Goal: Complete application form: Complete application form

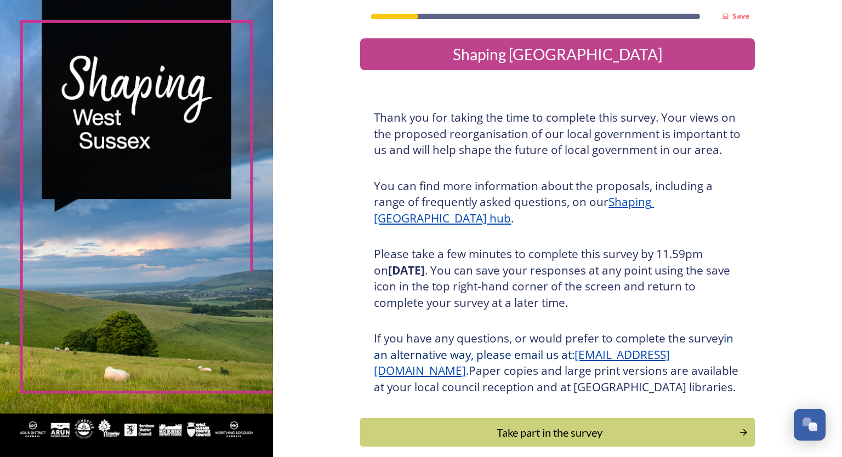
scroll to position [69, 0]
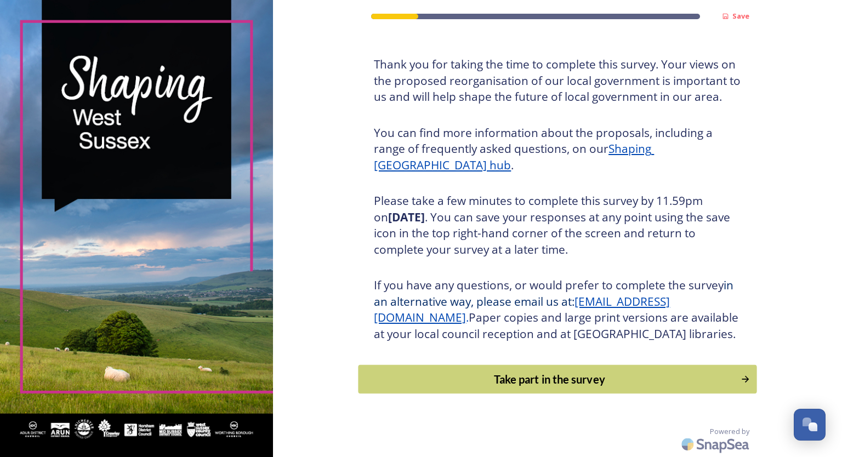
click at [743, 375] on icon "Continue" at bounding box center [745, 379] width 10 height 11
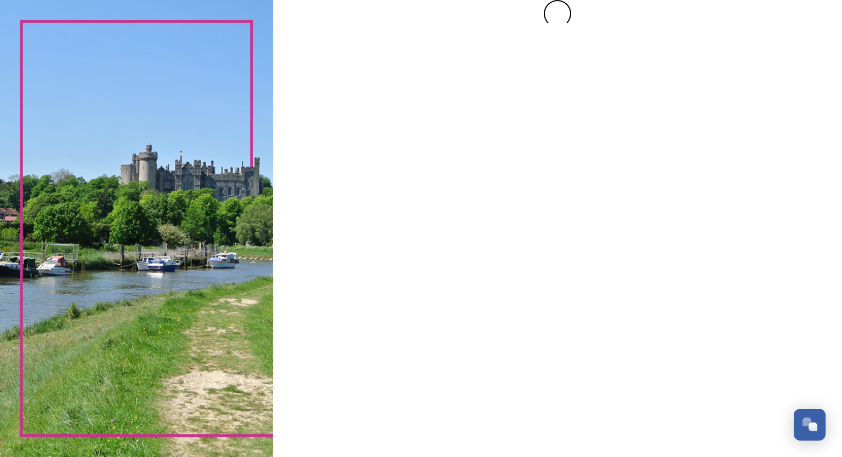
scroll to position [0, 0]
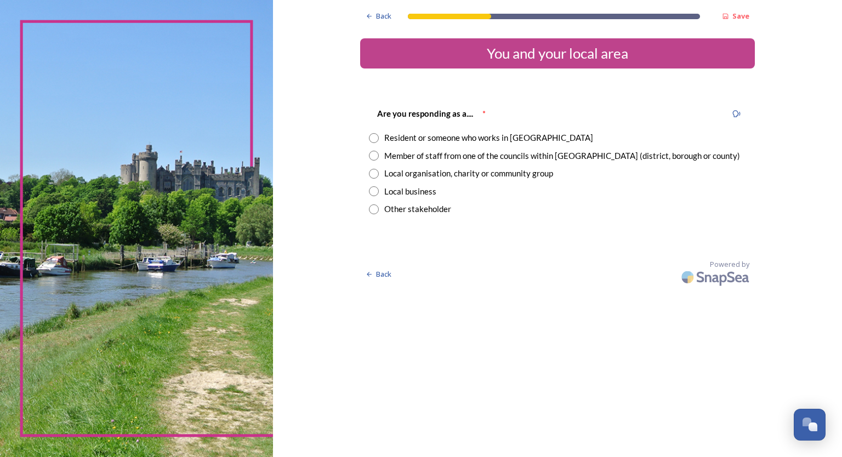
click at [372, 156] on input "radio" at bounding box center [374, 156] width 10 height 10
radio input "true"
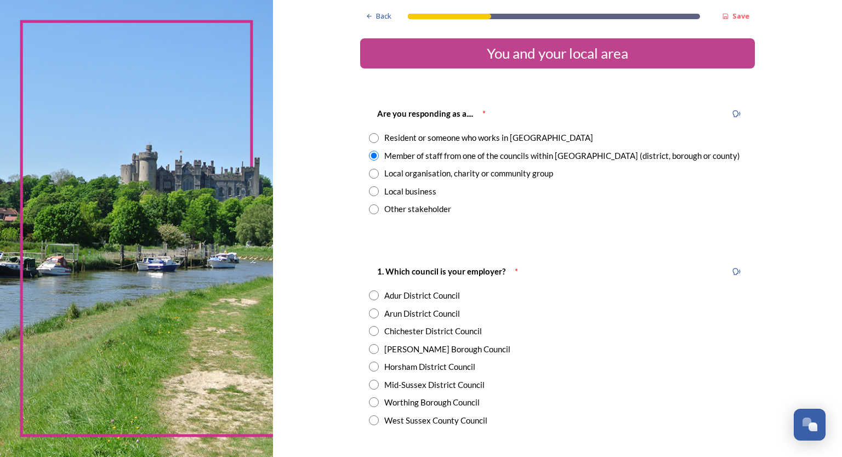
click at [369, 367] on input "radio" at bounding box center [374, 367] width 10 height 10
radio input "true"
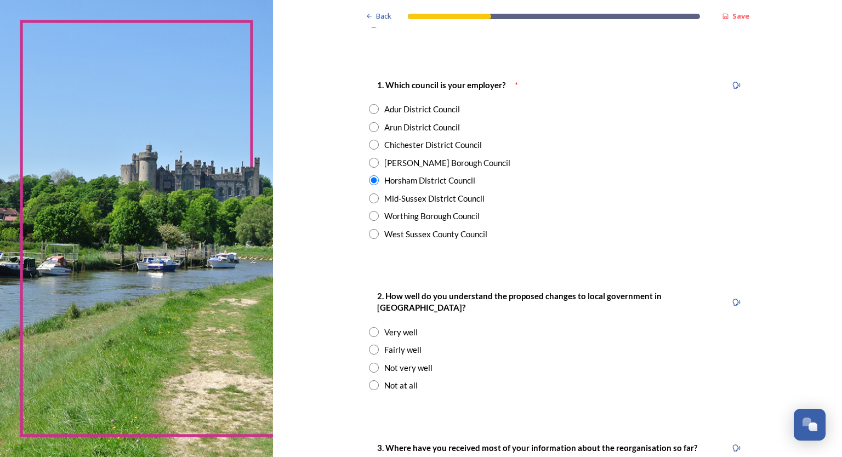
scroll to position [219, 0]
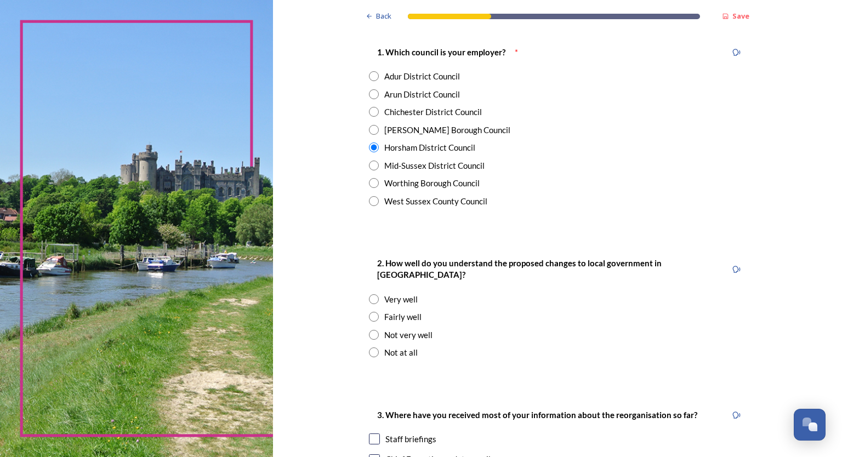
click at [369, 312] on input "radio" at bounding box center [374, 317] width 10 height 10
radio input "true"
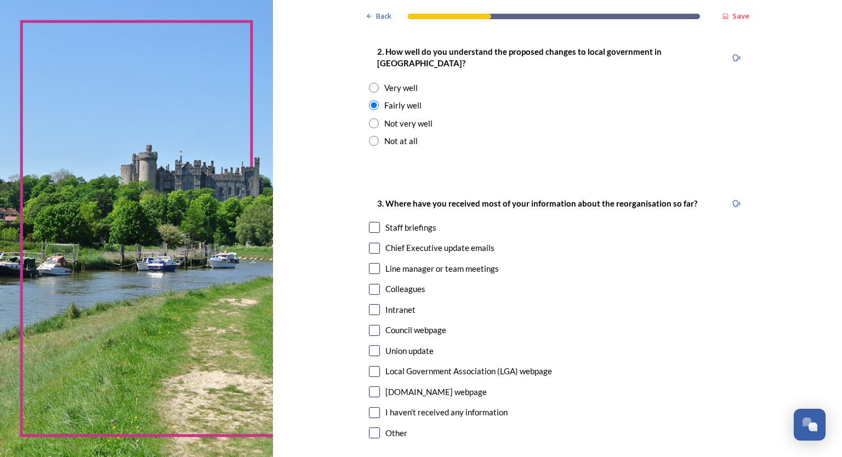
scroll to position [439, 0]
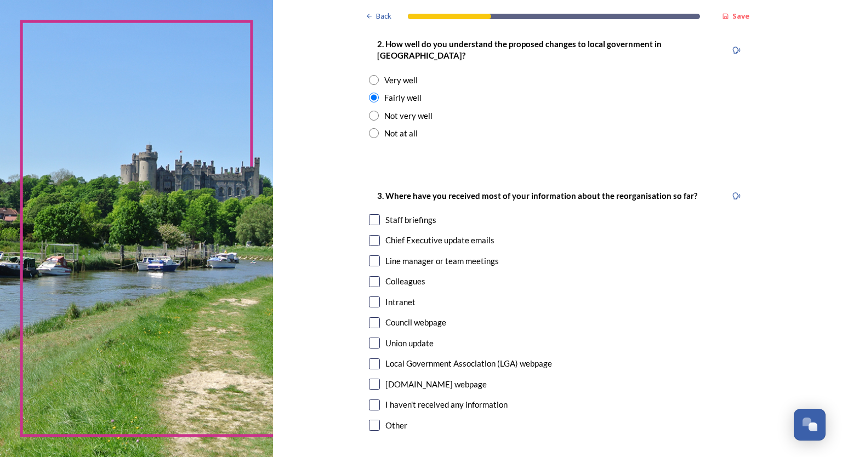
click at [375, 235] on input "checkbox" at bounding box center [374, 240] width 11 height 11
checkbox input "true"
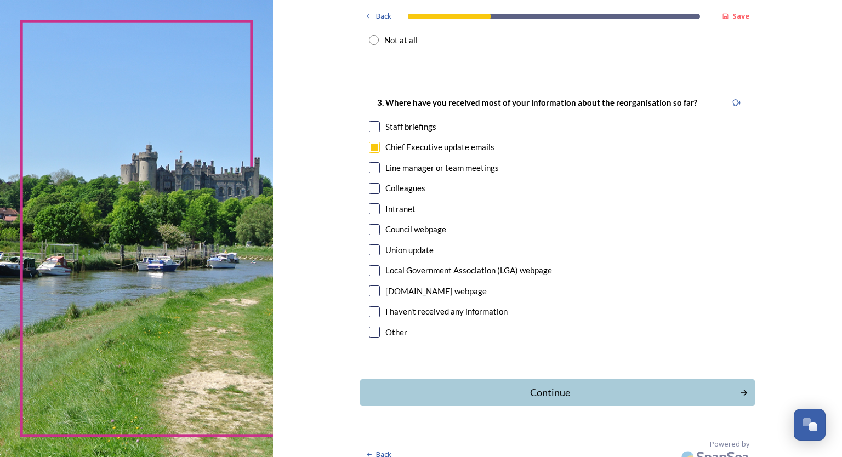
scroll to position [533, 0]
click at [371, 223] on input "checkbox" at bounding box center [374, 228] width 11 height 11
checkbox input "false"
click at [372, 120] on input "checkbox" at bounding box center [374, 125] width 11 height 11
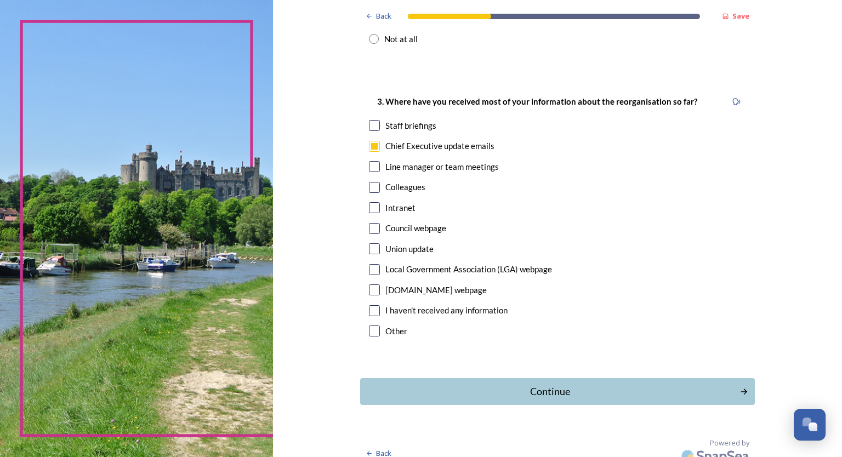
checkbox input "true"
click at [556, 384] on div "Continue" at bounding box center [550, 391] width 371 height 15
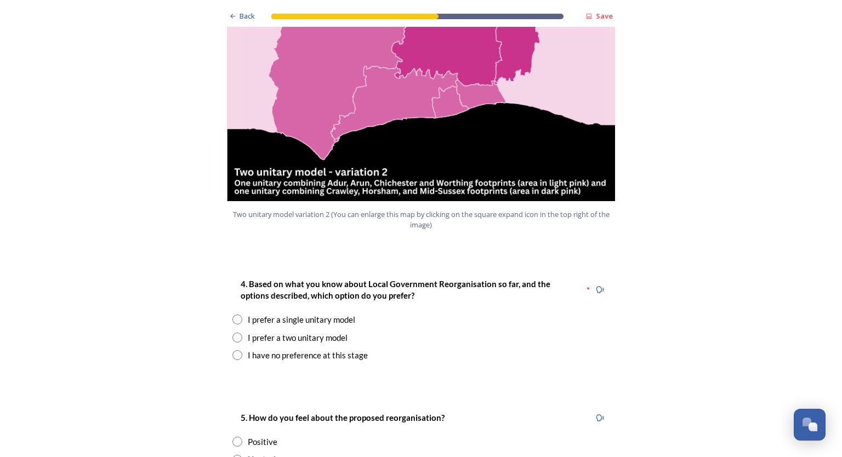
scroll to position [1316, 0]
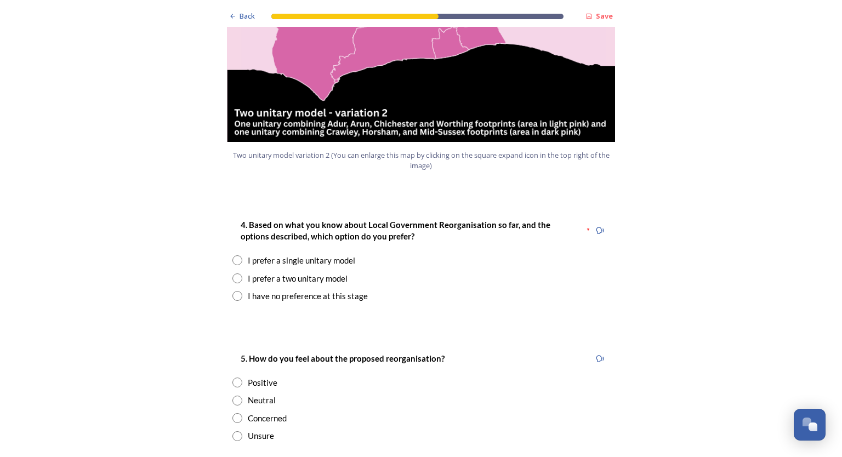
click at [235, 274] on input "radio" at bounding box center [237, 279] width 10 height 10
radio input "true"
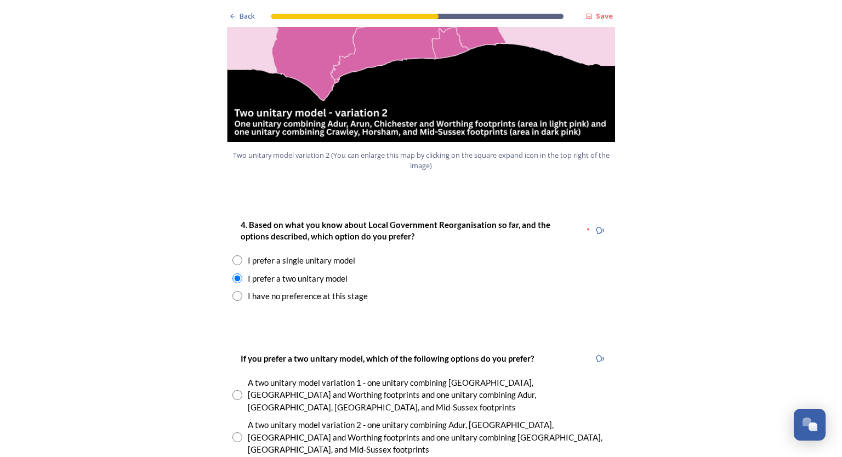
click at [232, 432] on input "radio" at bounding box center [237, 437] width 10 height 10
radio input "true"
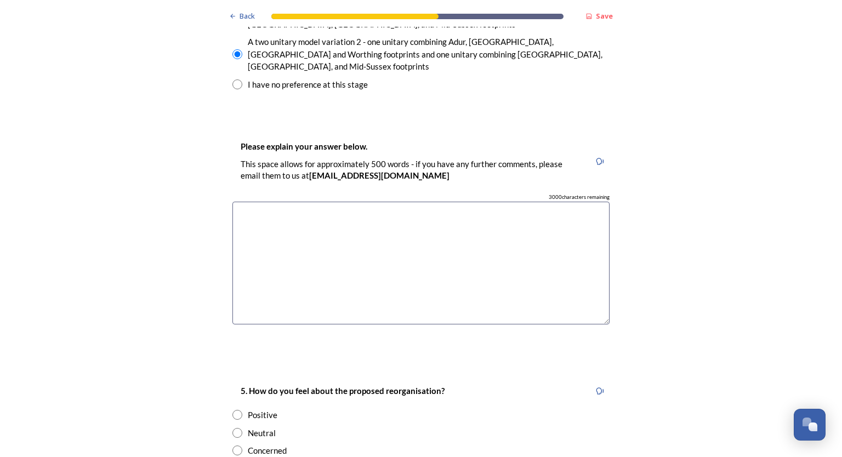
scroll to position [1699, 0]
click at [232, 409] on input "radio" at bounding box center [237, 414] width 10 height 10
radio input "true"
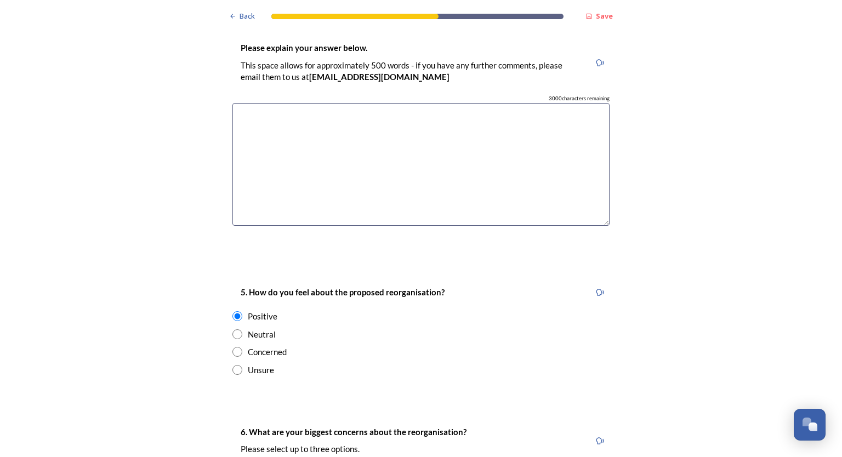
scroll to position [1919, 0]
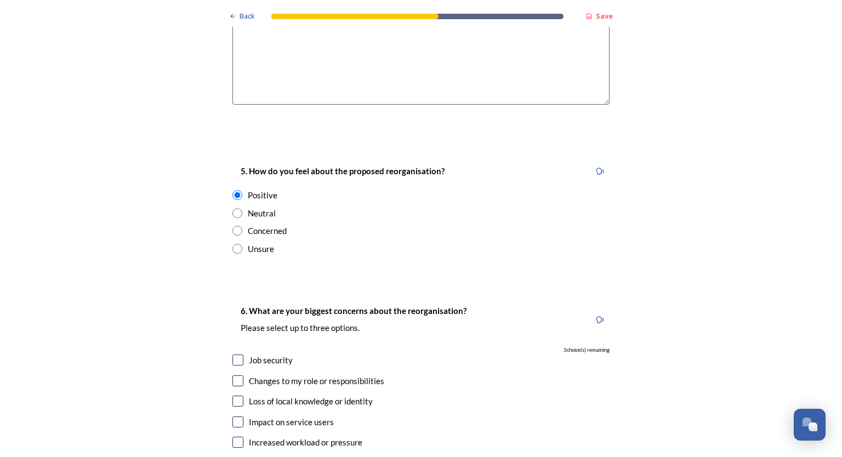
click at [238, 417] on input "checkbox" at bounding box center [237, 422] width 11 height 11
checkbox input "true"
click at [235, 375] on input "checkbox" at bounding box center [237, 380] width 11 height 11
checkbox input "true"
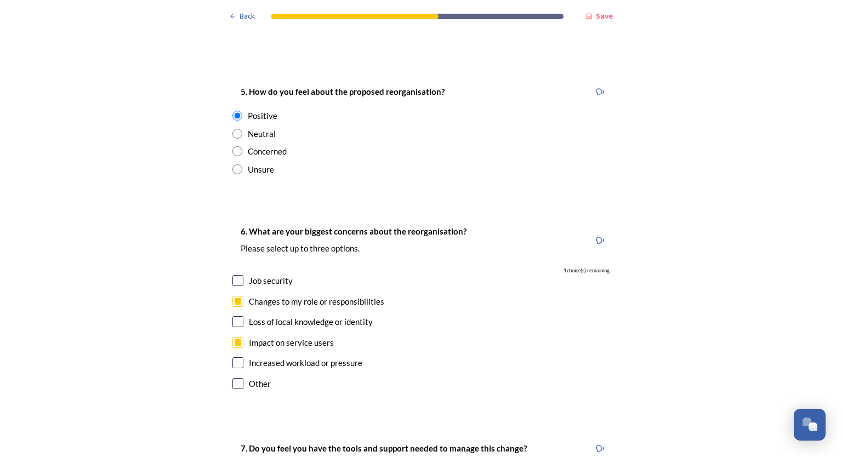
scroll to position [2083, 0]
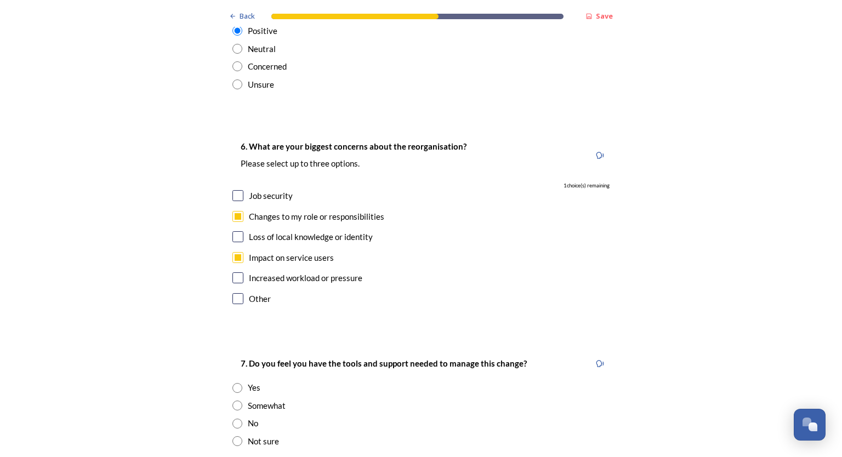
click at [237, 190] on input "checkbox" at bounding box center [237, 195] width 11 height 11
checkbox input "true"
click at [234, 383] on input "radio" at bounding box center [237, 388] width 10 height 10
radio input "true"
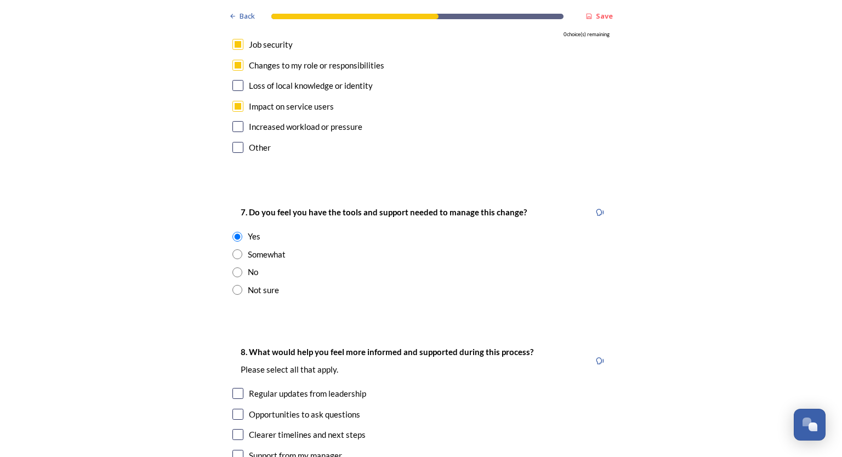
scroll to position [2302, 0]
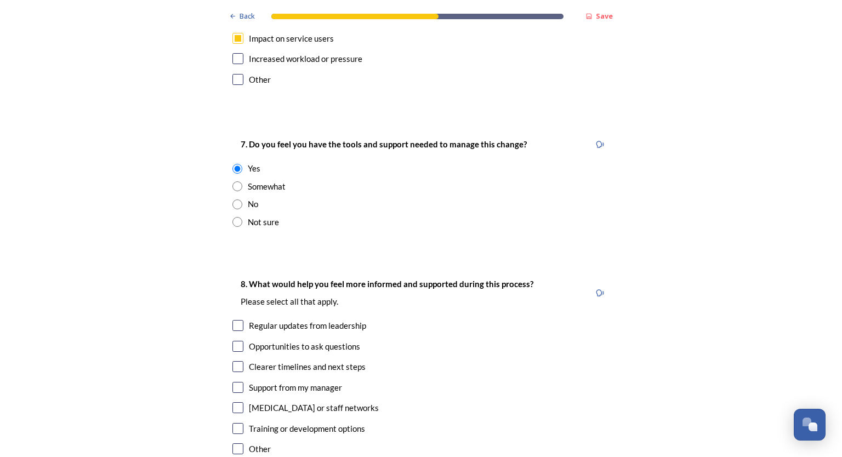
click at [235, 320] on input "checkbox" at bounding box center [237, 325] width 11 height 11
checkbox input "true"
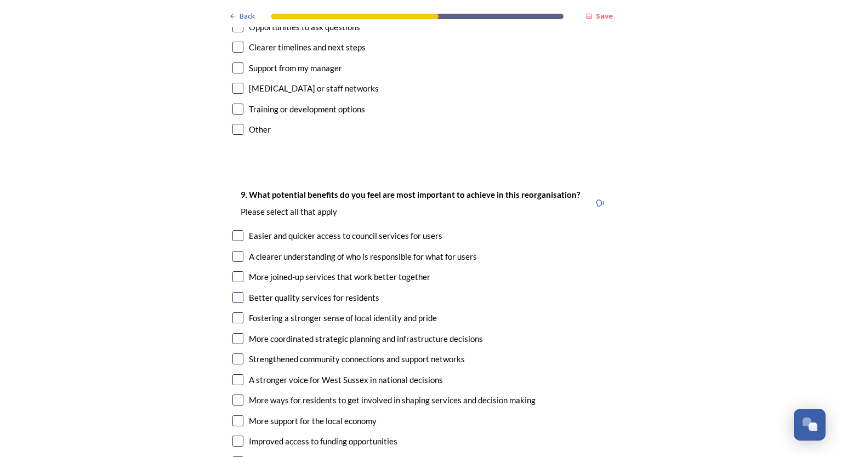
scroll to position [2631, 0]
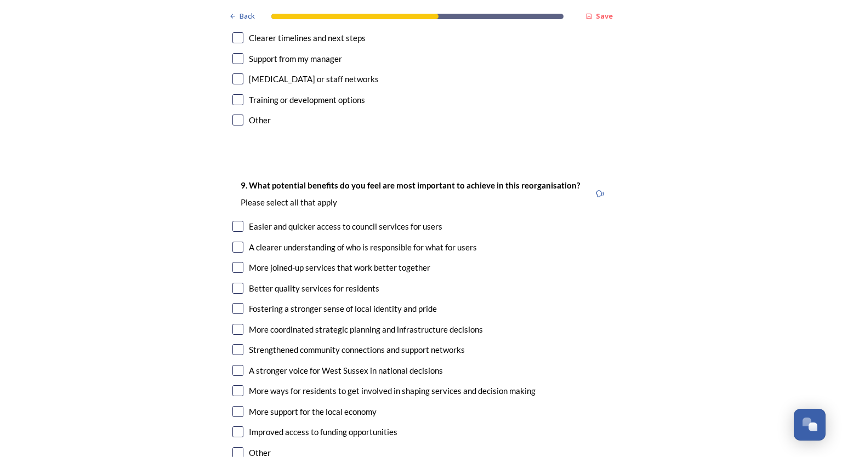
click at [238, 385] on input "checkbox" at bounding box center [237, 390] width 11 height 11
checkbox input "true"
click at [235, 365] on input "checkbox" at bounding box center [237, 370] width 11 height 11
checkbox input "true"
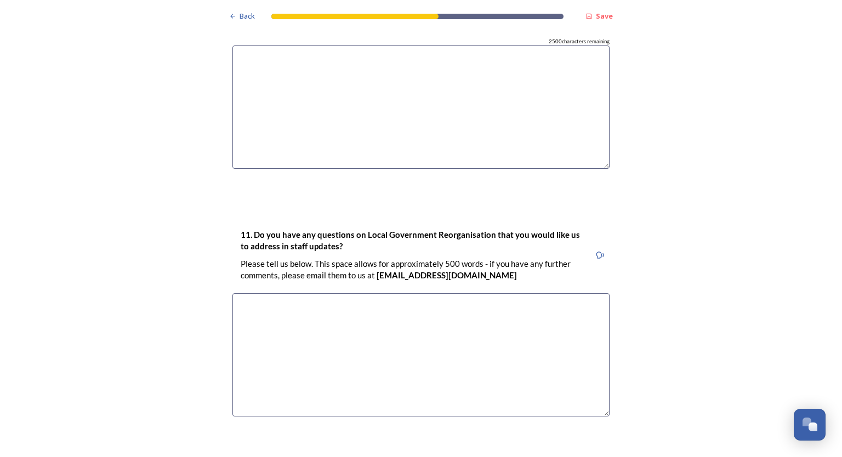
scroll to position [3223, 0]
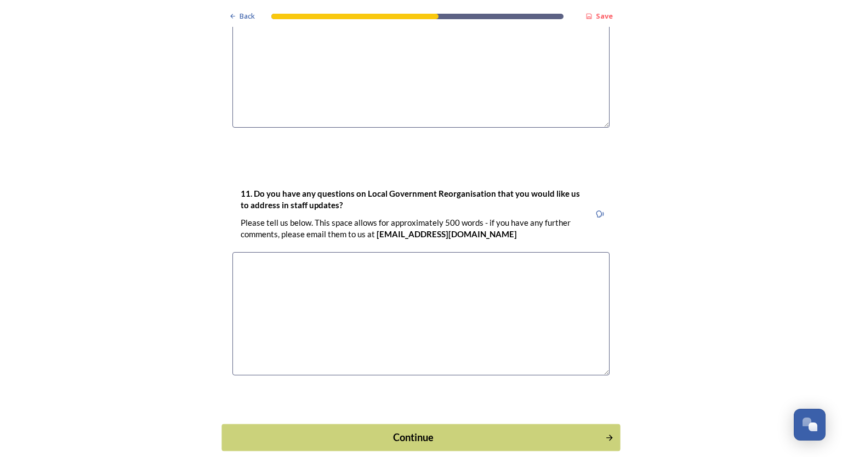
click at [460, 430] on div "Continue" at bounding box center [413, 437] width 371 height 15
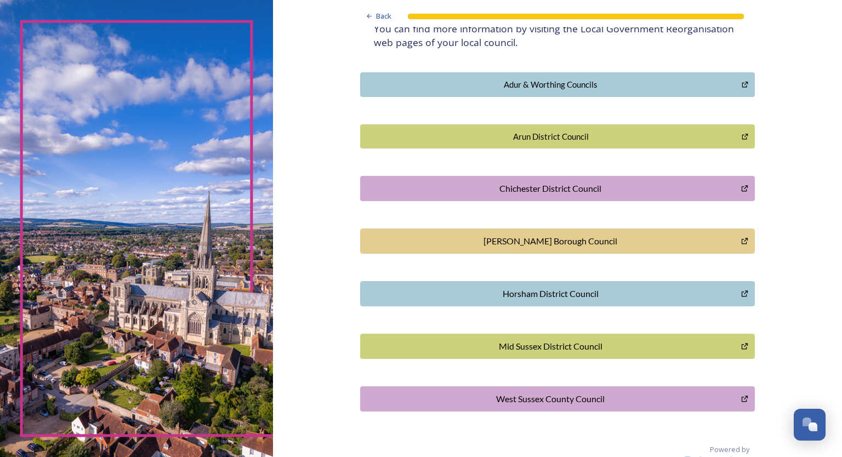
scroll to position [248, 0]
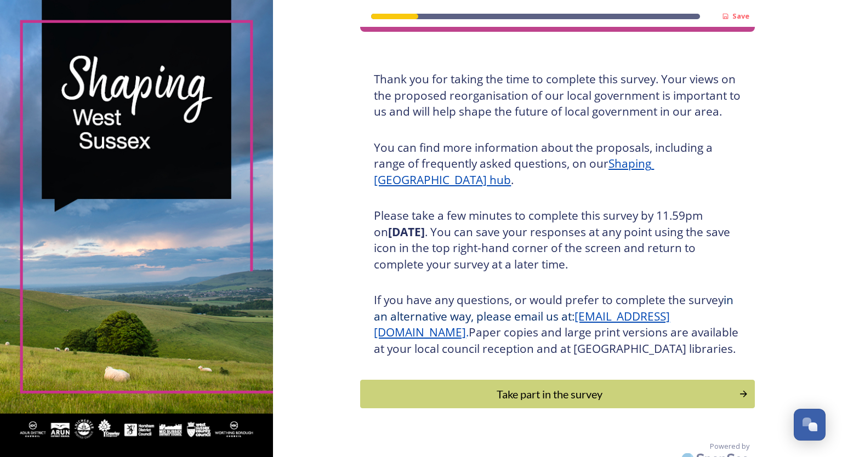
scroll to position [69, 0]
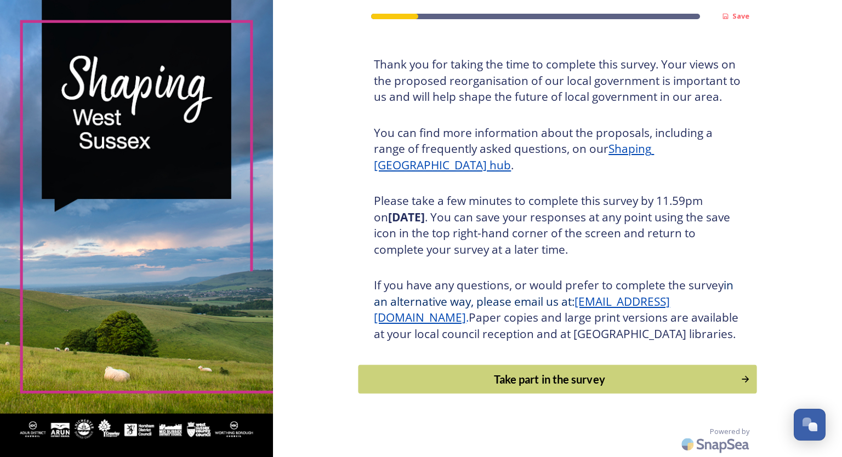
click at [562, 381] on div "Take part in the survey" at bounding box center [550, 379] width 371 height 16
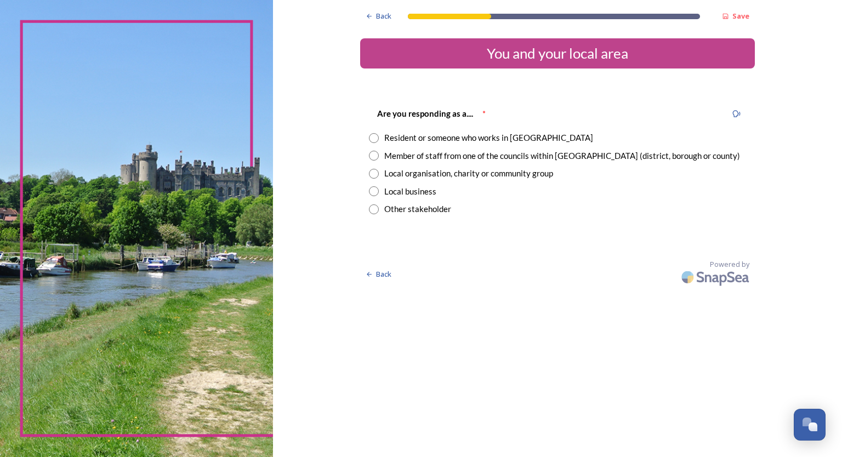
click at [377, 136] on input "radio" at bounding box center [374, 138] width 10 height 10
radio input "true"
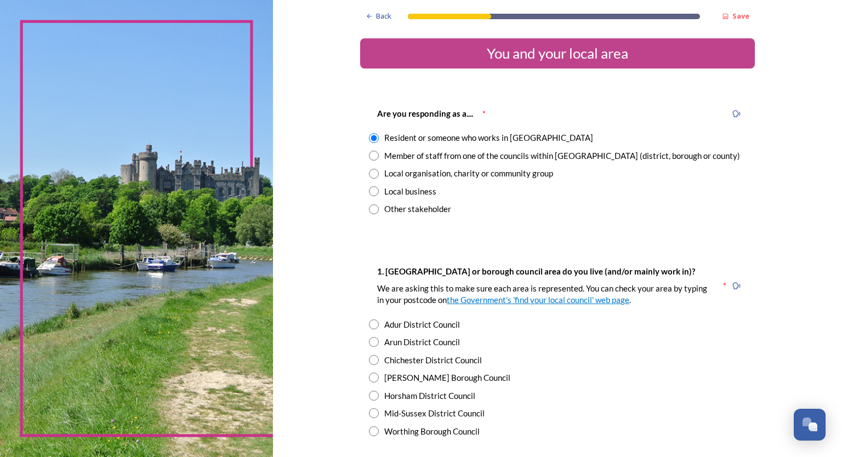
click at [370, 394] on input "radio" at bounding box center [374, 396] width 10 height 10
radio input "true"
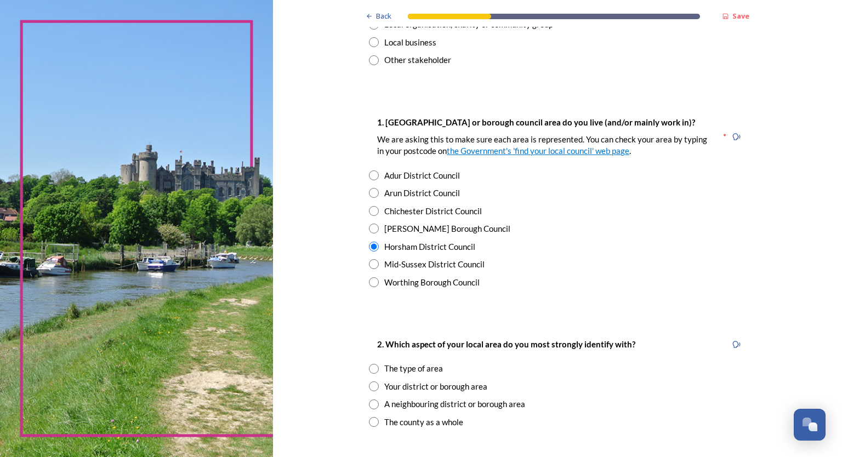
scroll to position [164, 0]
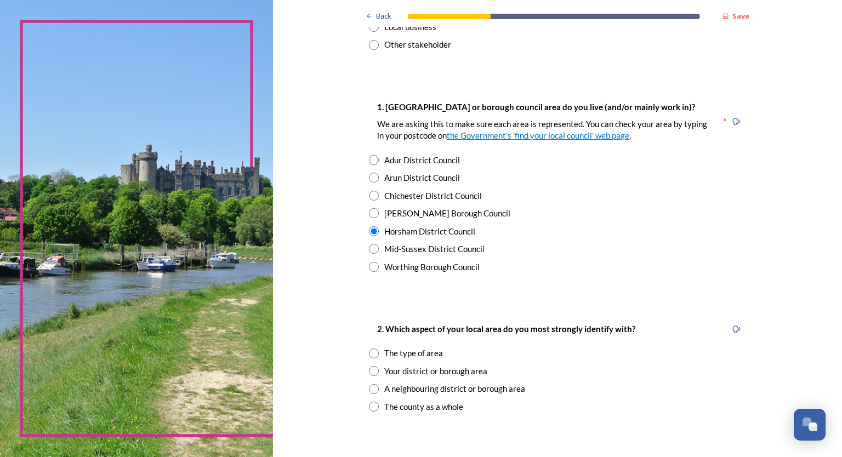
click at [369, 371] on input "radio" at bounding box center [374, 371] width 10 height 10
radio input "true"
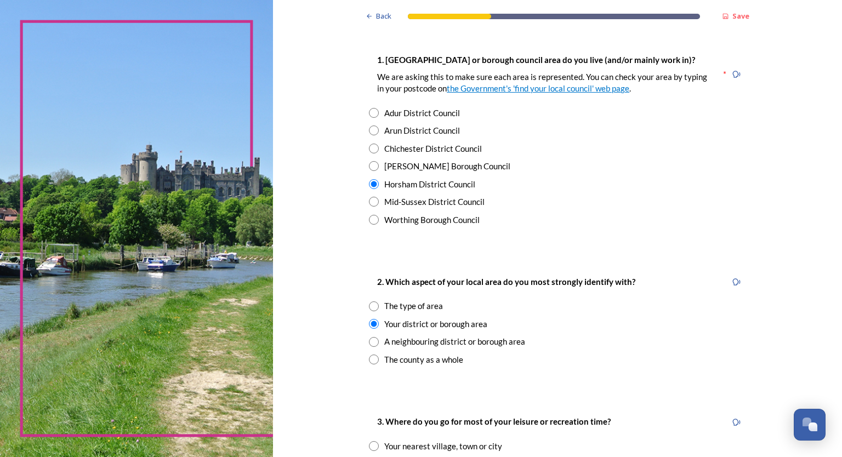
scroll to position [329, 0]
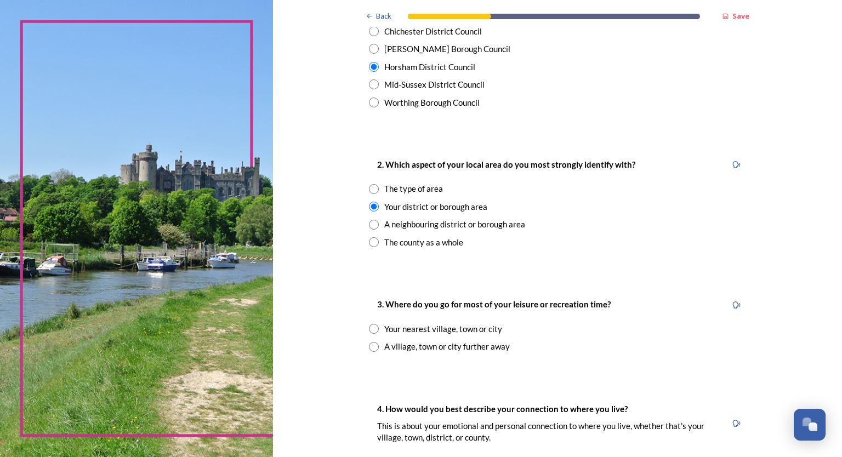
click at [373, 329] on input "radio" at bounding box center [374, 329] width 10 height 10
radio input "true"
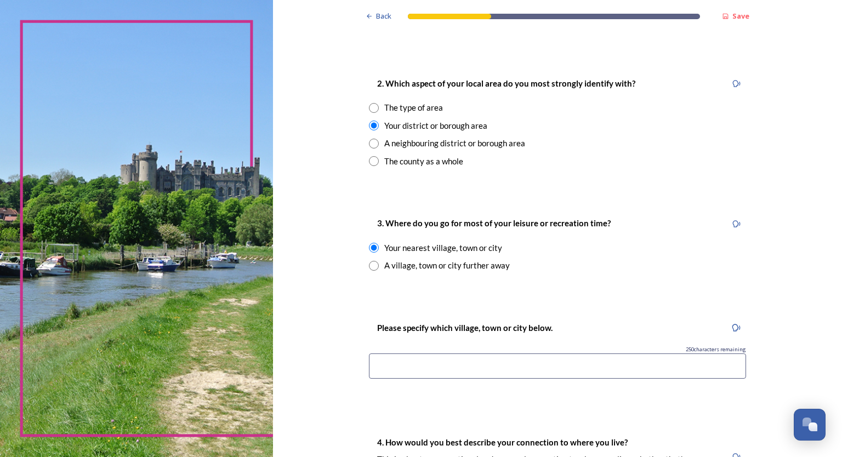
scroll to position [493, 0]
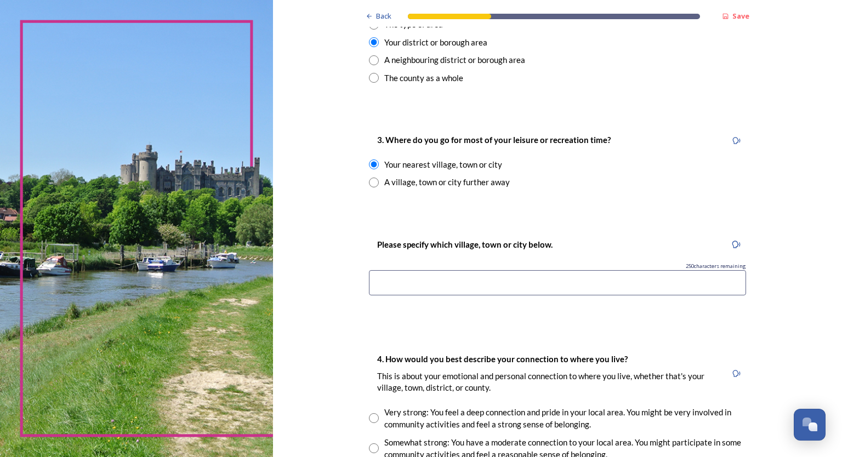
click at [392, 281] on input at bounding box center [557, 282] width 377 height 25
type input "Horsham"
click at [698, 361] on p "4. How would you best describe your connection to where you live?" at bounding box center [547, 360] width 341 height 12
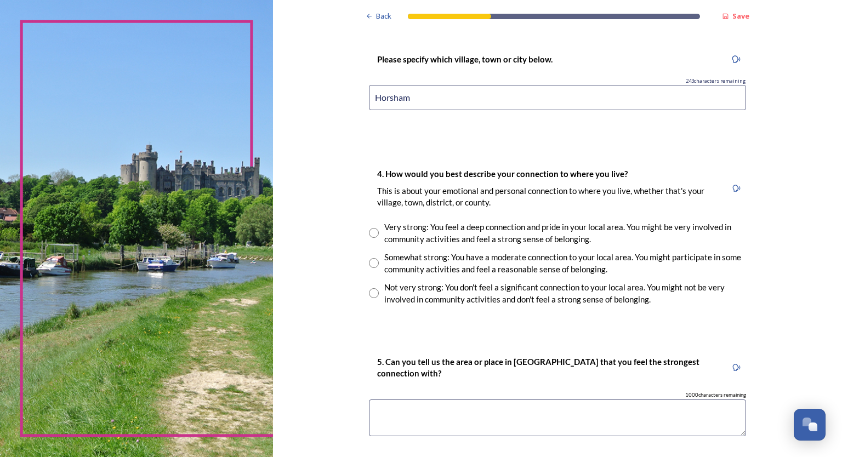
scroll to position [713, 0]
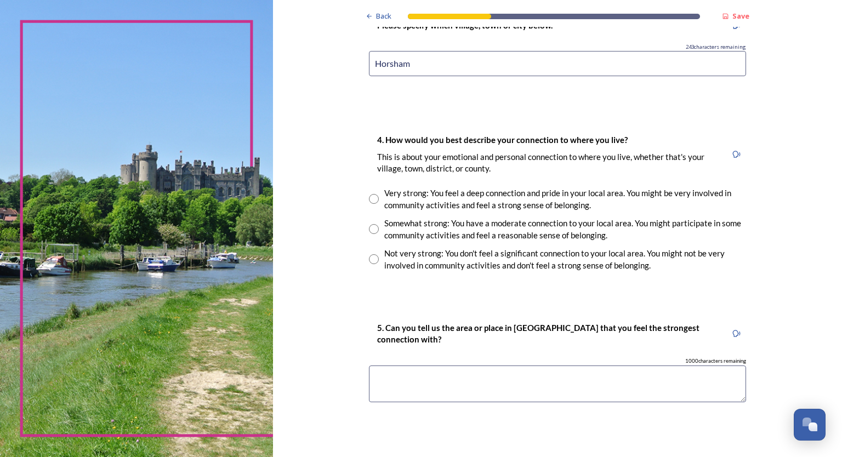
click at [369, 229] on input "radio" at bounding box center [374, 229] width 10 height 10
radio input "true"
click at [395, 377] on textarea at bounding box center [557, 384] width 377 height 37
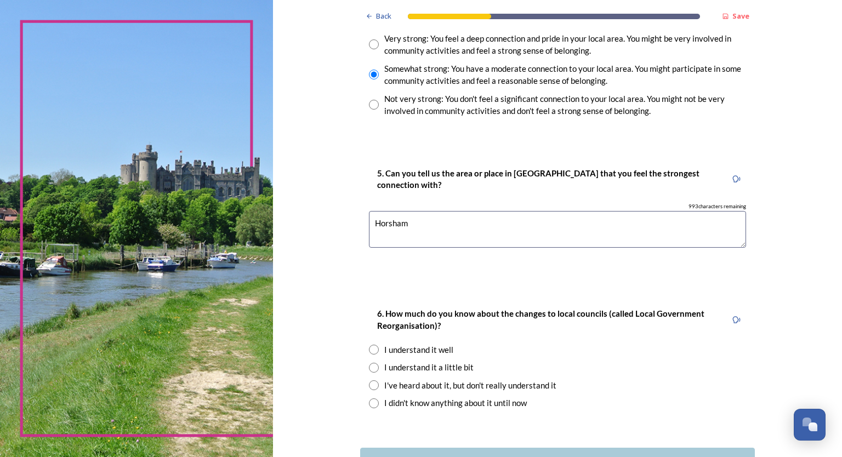
scroll to position [932, 0]
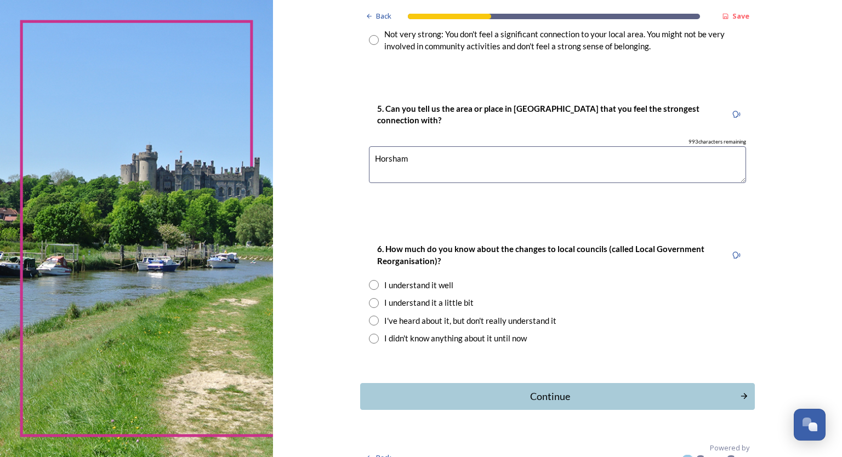
type textarea "Horsham"
click at [373, 301] on input "radio" at bounding box center [374, 303] width 10 height 10
radio input "true"
click at [558, 395] on div "Continue" at bounding box center [550, 396] width 371 height 15
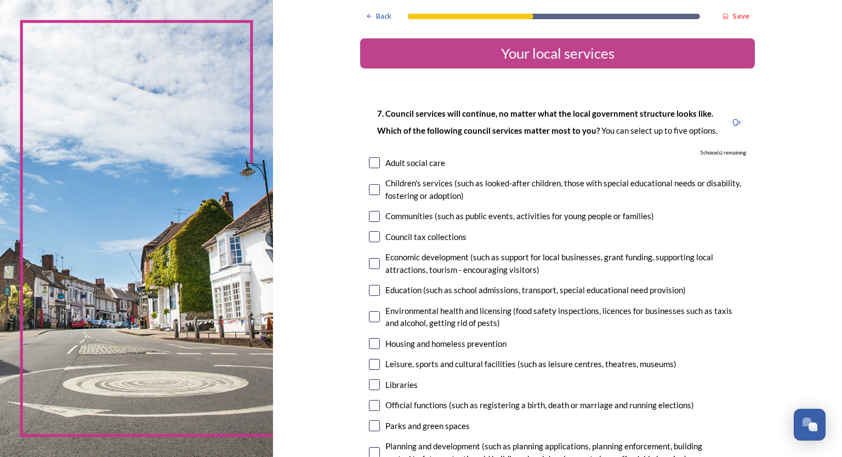
click at [369, 214] on input "checkbox" at bounding box center [374, 216] width 11 height 11
checkbox input "true"
click at [369, 364] on input "checkbox" at bounding box center [374, 364] width 11 height 11
checkbox input "true"
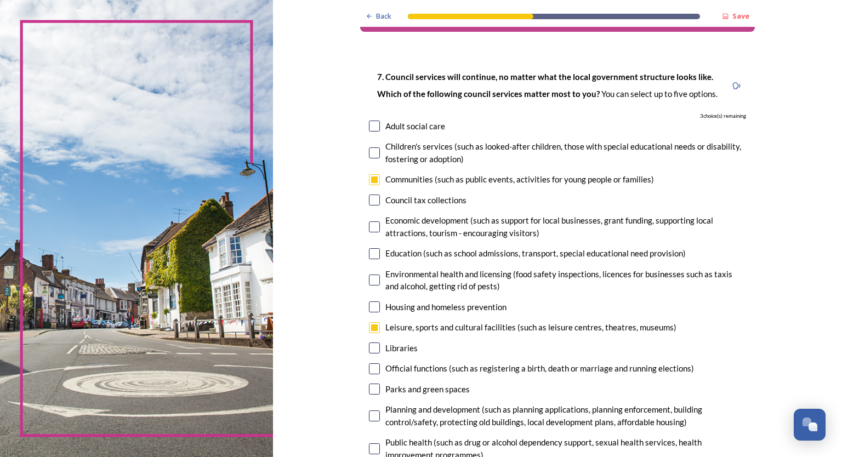
scroll to position [110, 0]
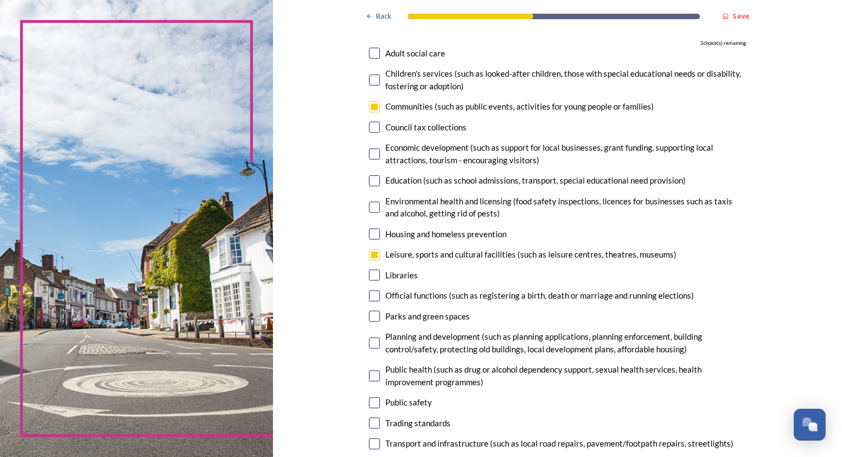
click at [369, 231] on input "checkbox" at bounding box center [374, 234] width 11 height 11
checkbox input "true"
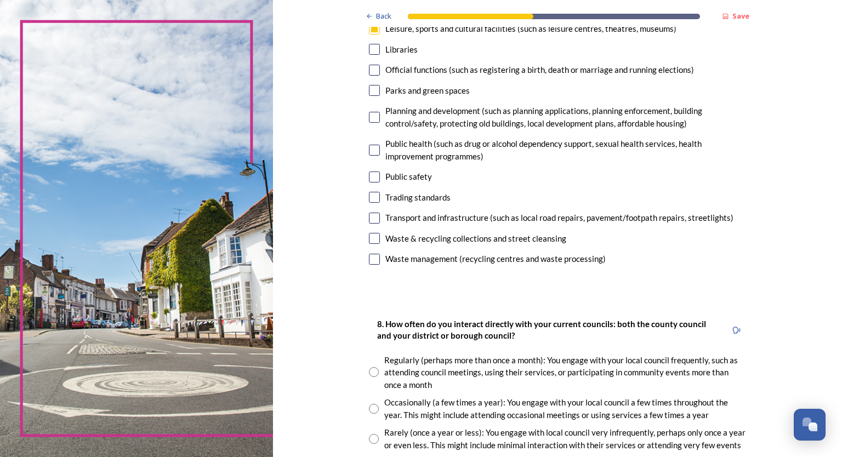
scroll to position [384, 0]
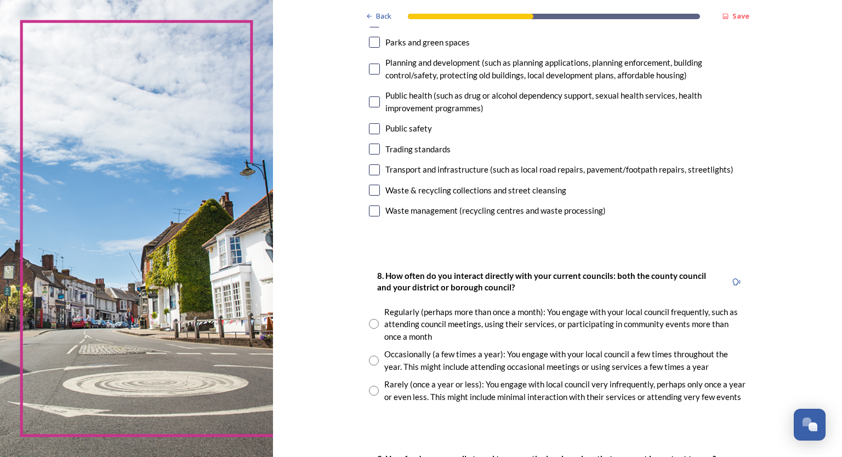
click at [369, 389] on input "radio" at bounding box center [374, 391] width 10 height 10
radio input "true"
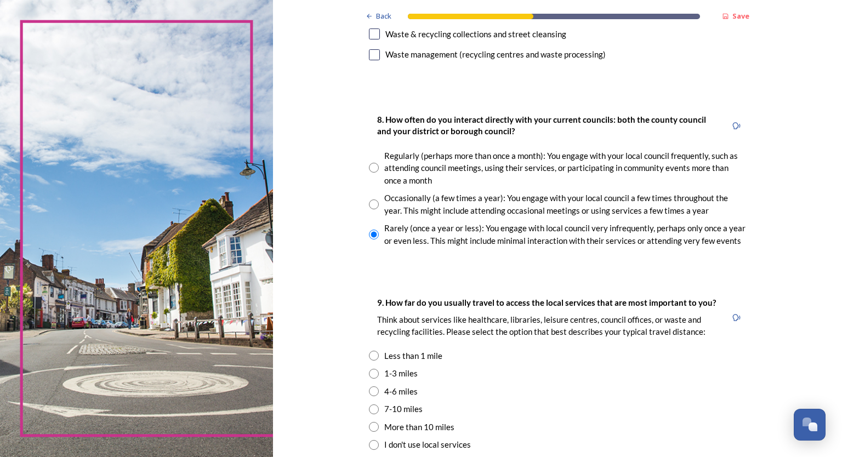
scroll to position [548, 0]
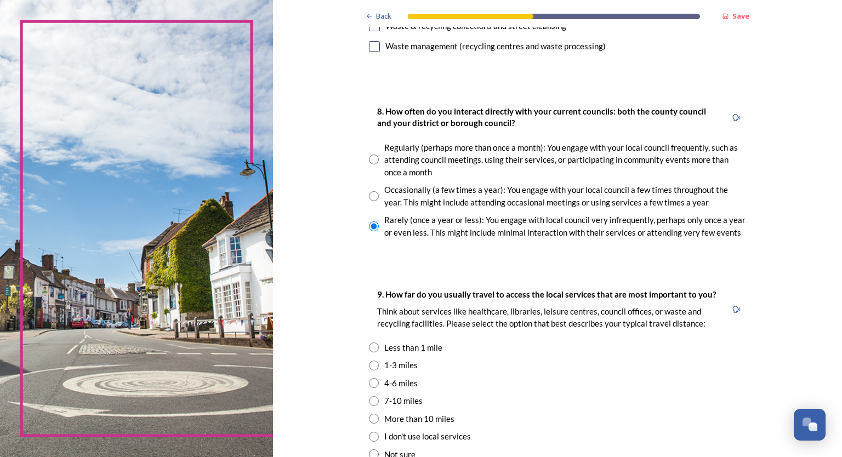
click at [371, 367] on input "radio" at bounding box center [374, 366] width 10 height 10
radio input "true"
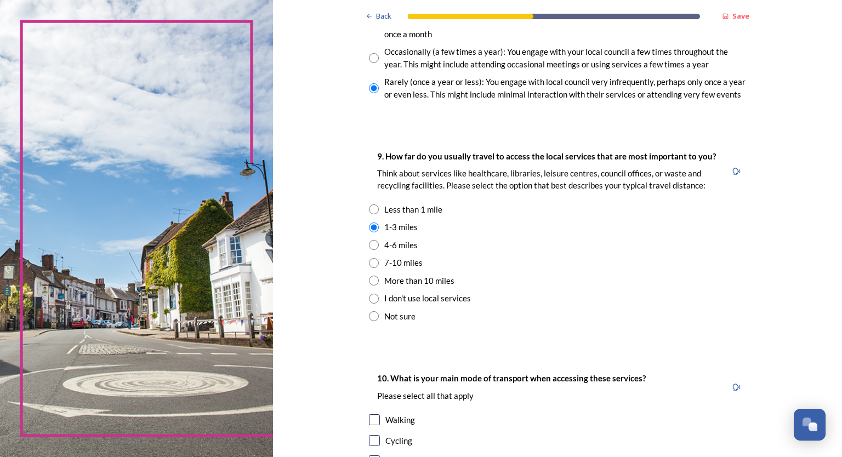
scroll to position [713, 0]
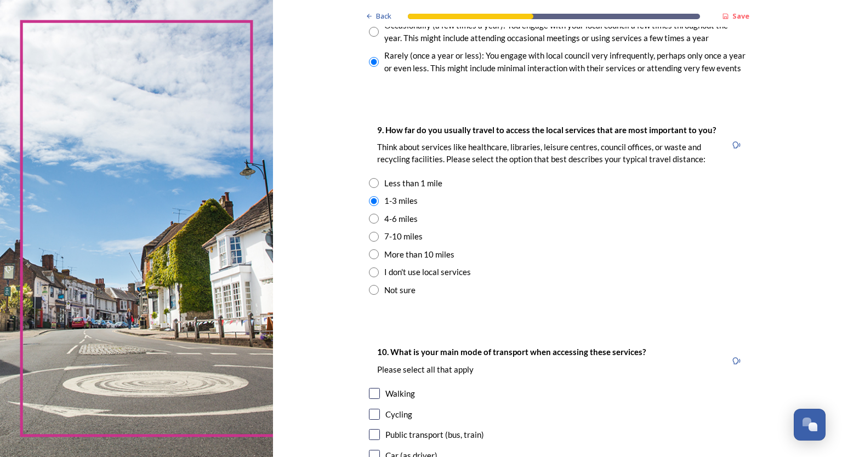
click at [375, 396] on div "Walking" at bounding box center [557, 394] width 377 height 13
checkbox input "true"
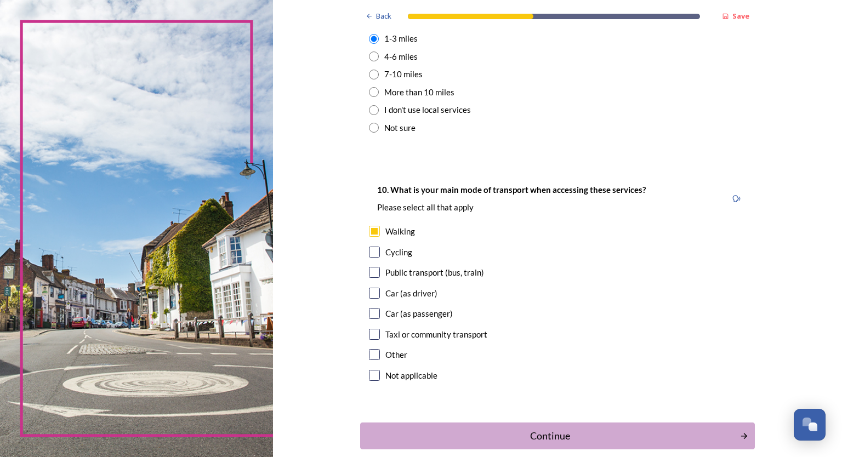
scroll to position [877, 0]
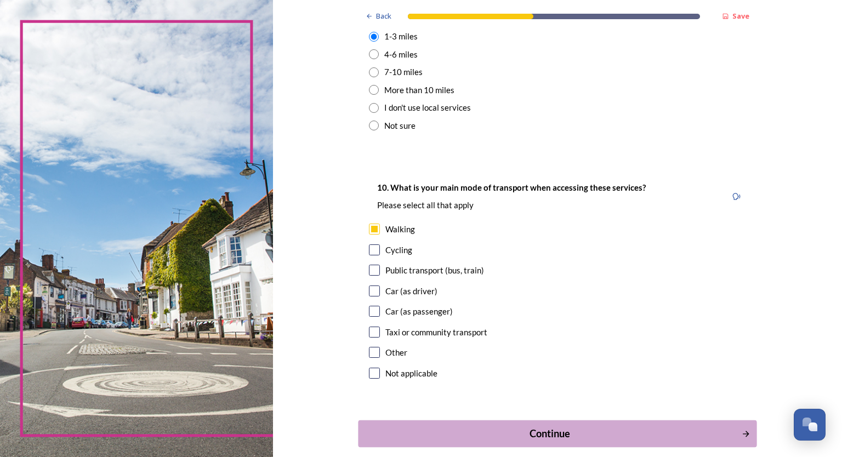
click at [537, 431] on div "Continue" at bounding box center [550, 433] width 371 height 15
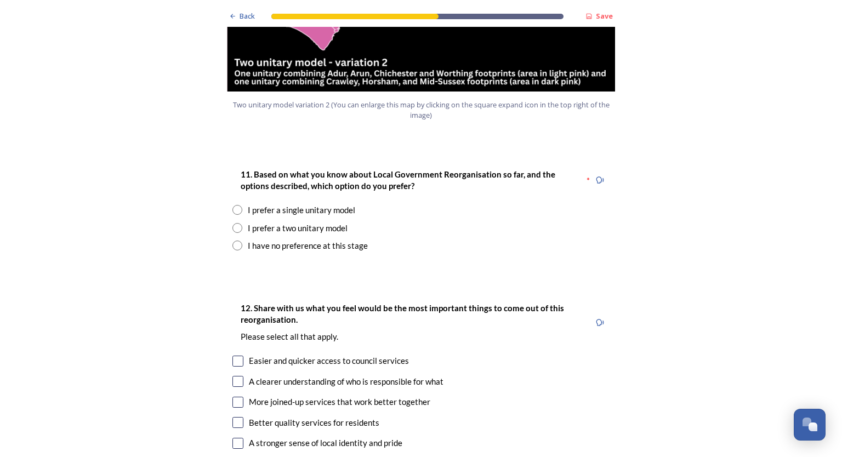
scroll to position [1370, 0]
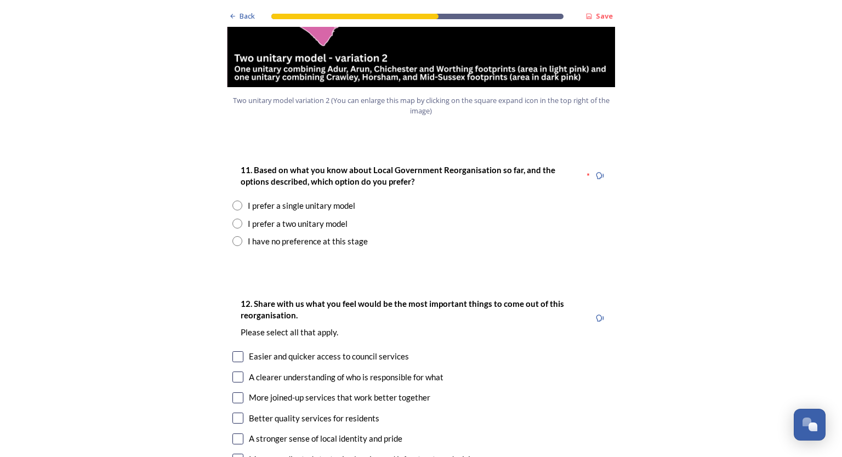
click at [235, 219] on input "radio" at bounding box center [237, 224] width 10 height 10
radio input "true"
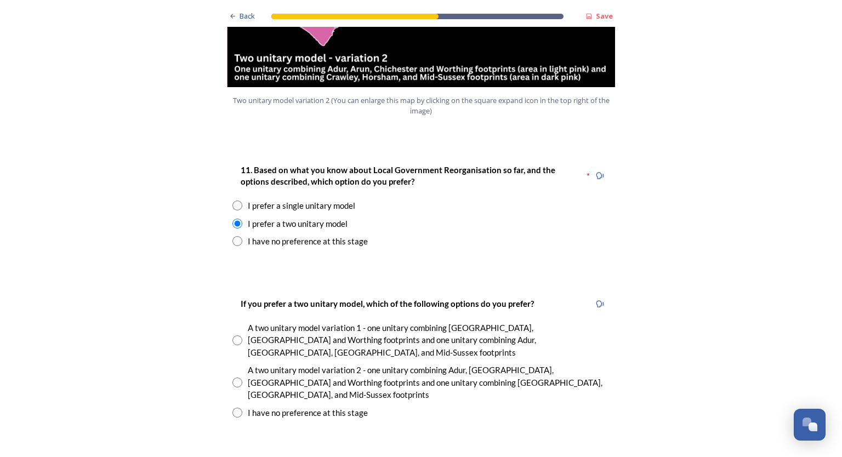
click at [232, 378] on input "radio" at bounding box center [237, 383] width 10 height 10
radio input "true"
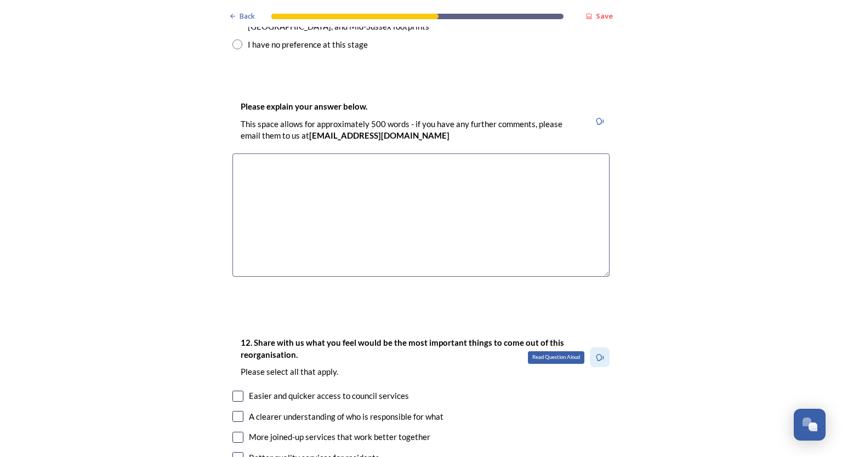
scroll to position [1754, 0]
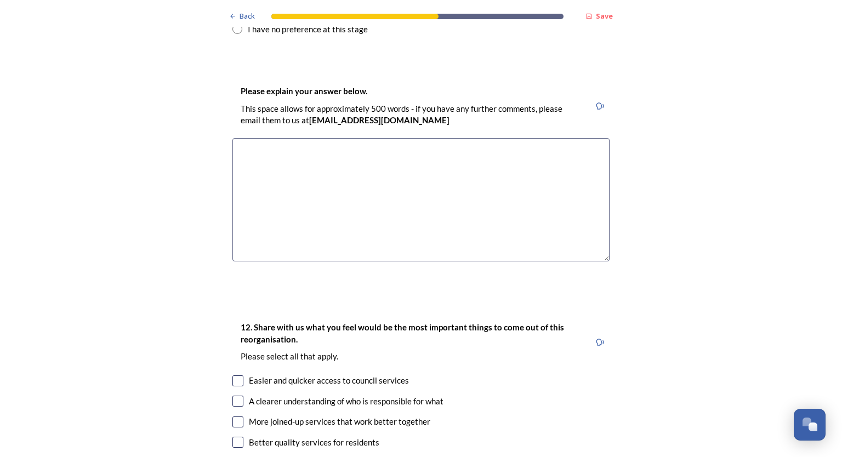
click at [235, 417] on input "checkbox" at bounding box center [237, 422] width 11 height 11
checkbox input "true"
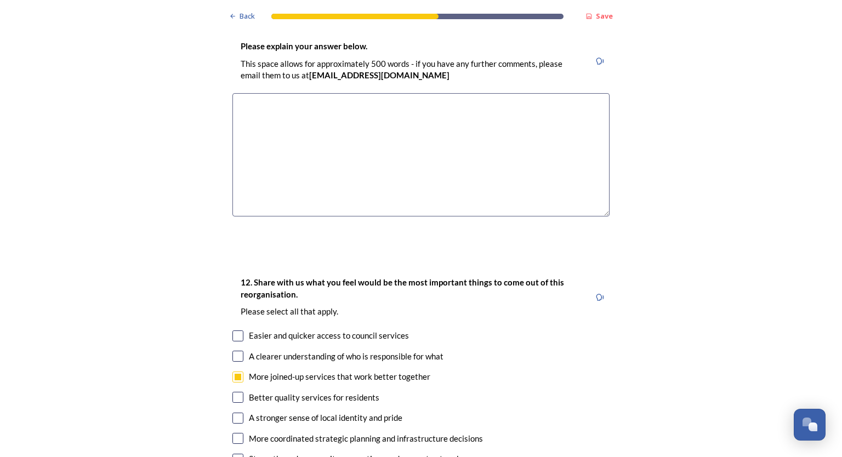
scroll to position [1809, 0]
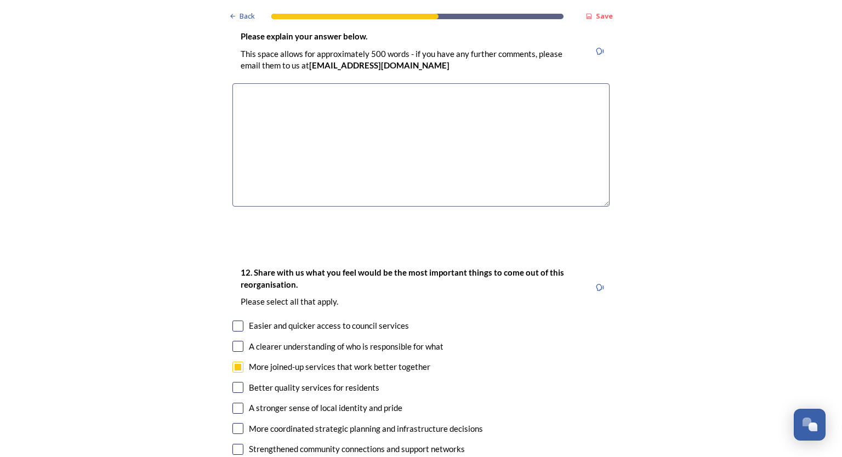
checkbox input "true"
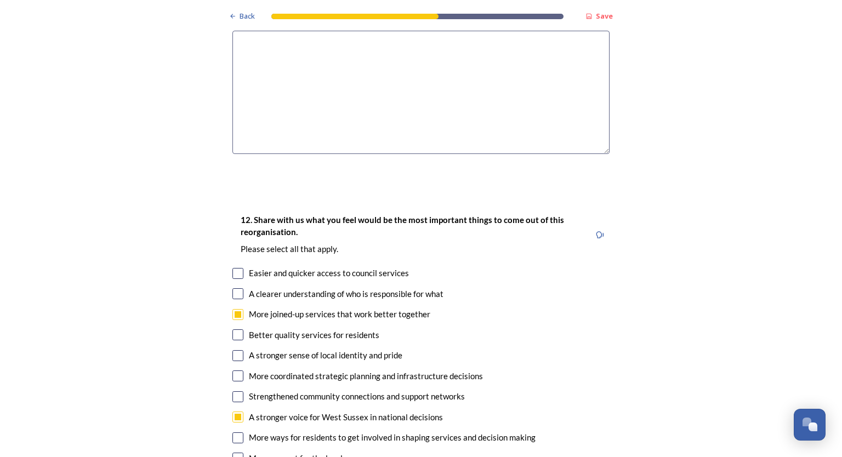
scroll to position [1919, 0]
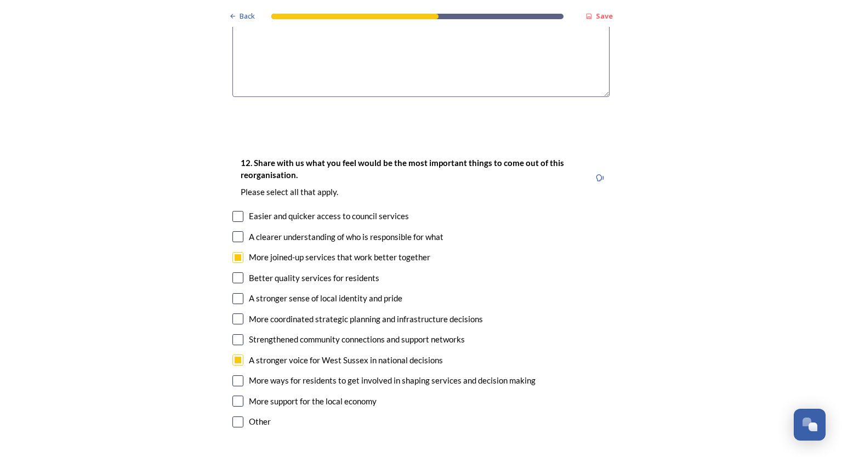
click at [240, 374] on div "More ways for residents to get involved in shaping services and decision making" at bounding box center [420, 380] width 377 height 13
checkbox input "true"
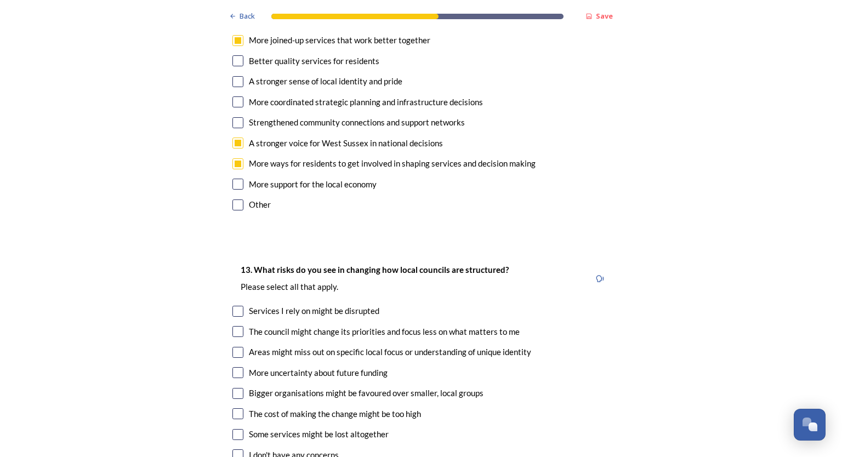
scroll to position [2138, 0]
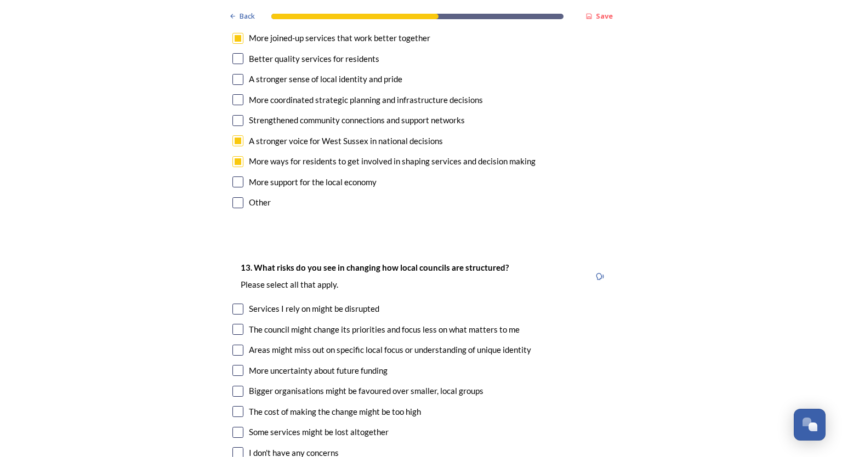
click at [232, 427] on input "checkbox" at bounding box center [237, 432] width 11 height 11
checkbox input "true"
click at [235, 365] on input "checkbox" at bounding box center [237, 370] width 11 height 11
checkbox input "true"
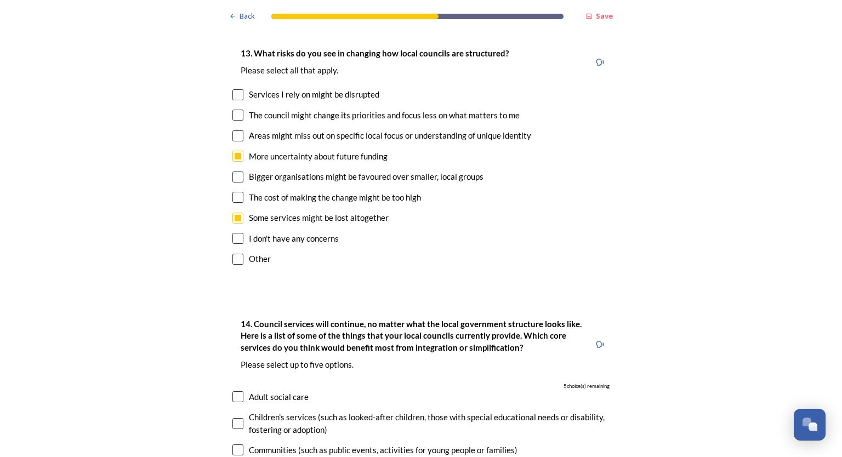
scroll to position [2357, 0]
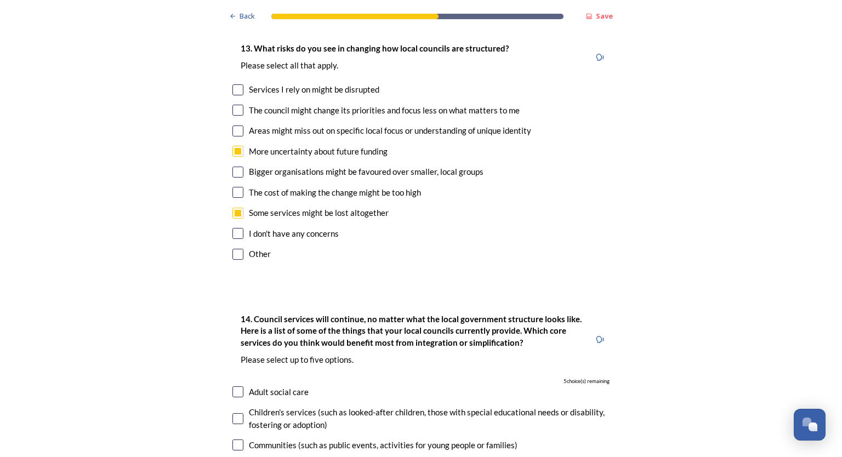
click at [235, 440] on input "checkbox" at bounding box center [237, 445] width 11 height 11
checkbox input "true"
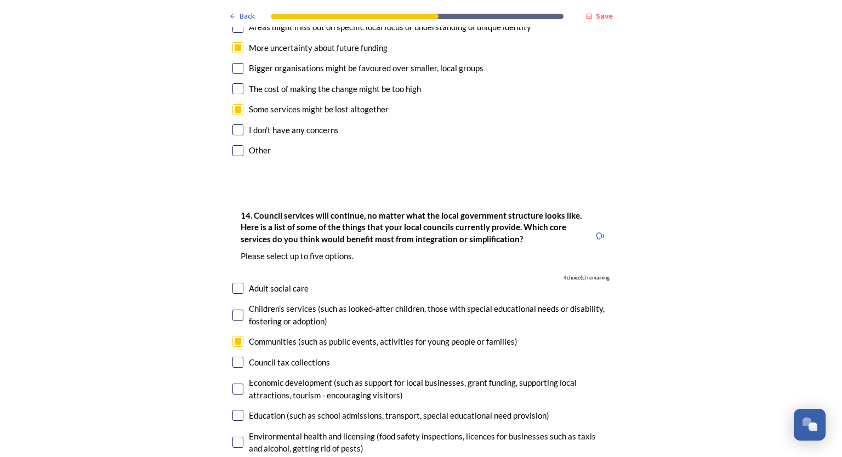
scroll to position [2467, 0]
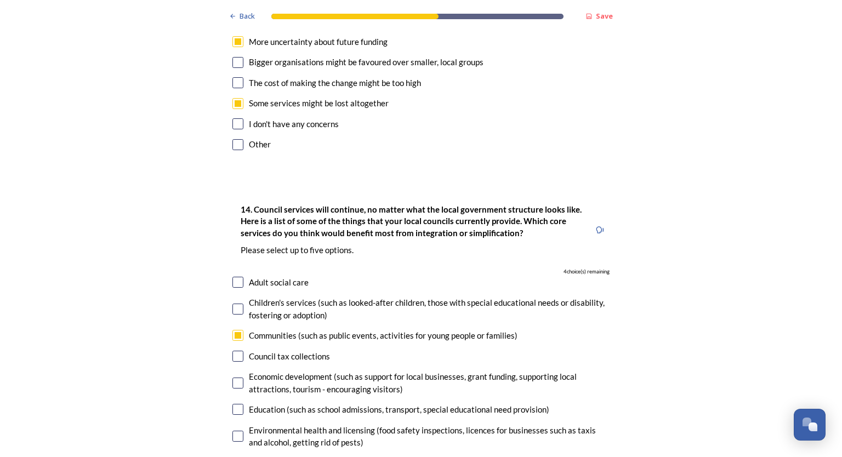
click at [235, 378] on input "checkbox" at bounding box center [237, 383] width 11 height 11
checkbox input "true"
drag, startPoint x: 232, startPoint y: 406, endPoint x: 227, endPoint y: 405, distance: 5.7
click at [232, 457] on input "checkbox" at bounding box center [237, 463] width 11 height 11
checkbox input "true"
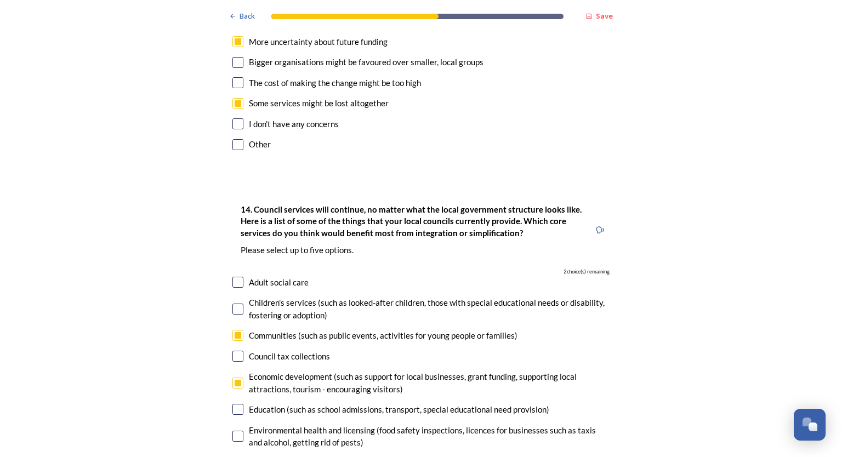
checkbox input "true"
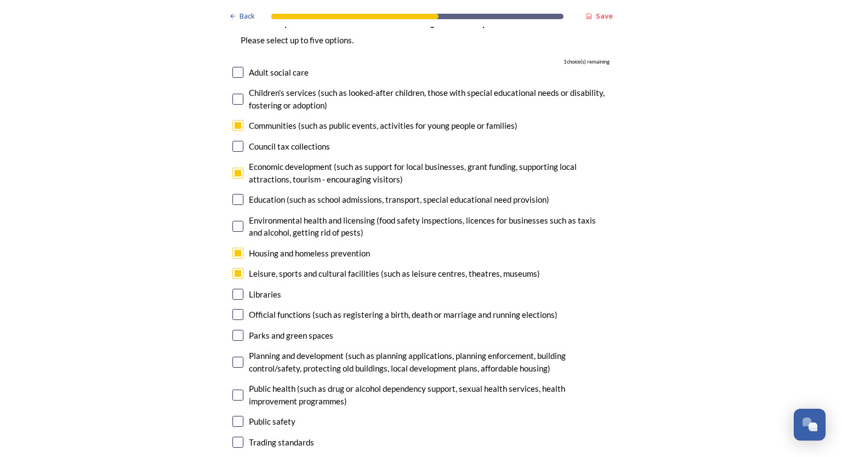
scroll to position [2686, 0]
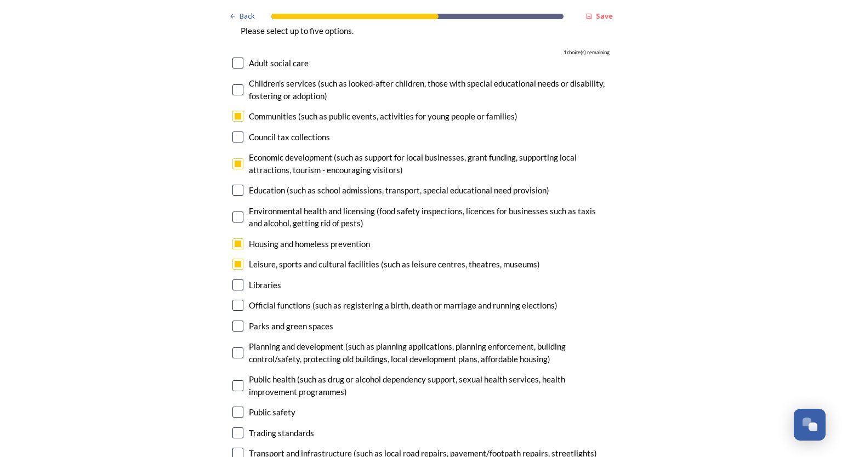
click at [238, 448] on input "checkbox" at bounding box center [237, 453] width 11 height 11
checkbox input "true"
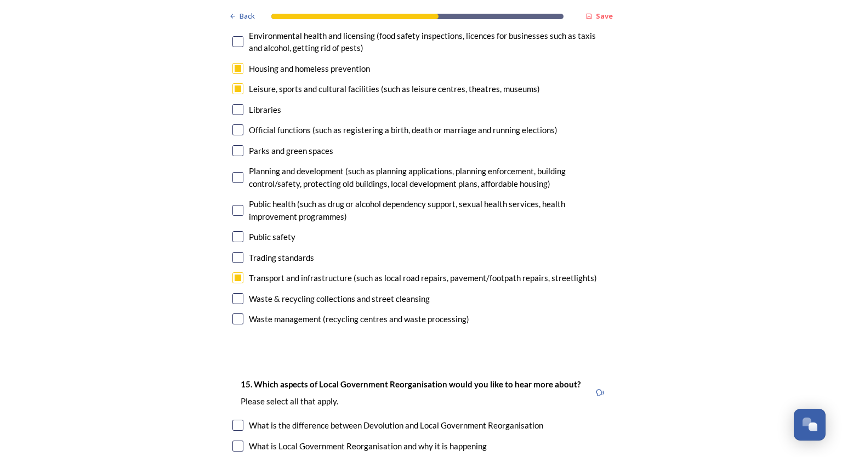
scroll to position [2905, 0]
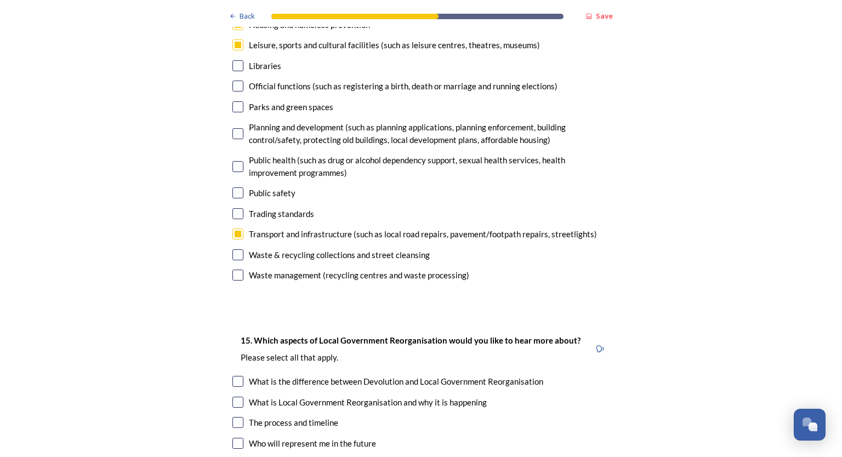
click at [233, 376] on input "checkbox" at bounding box center [237, 381] width 11 height 11
checkbox input "true"
click at [234, 397] on input "checkbox" at bounding box center [237, 402] width 11 height 11
checkbox input "true"
click at [236, 417] on input "checkbox" at bounding box center [237, 422] width 11 height 11
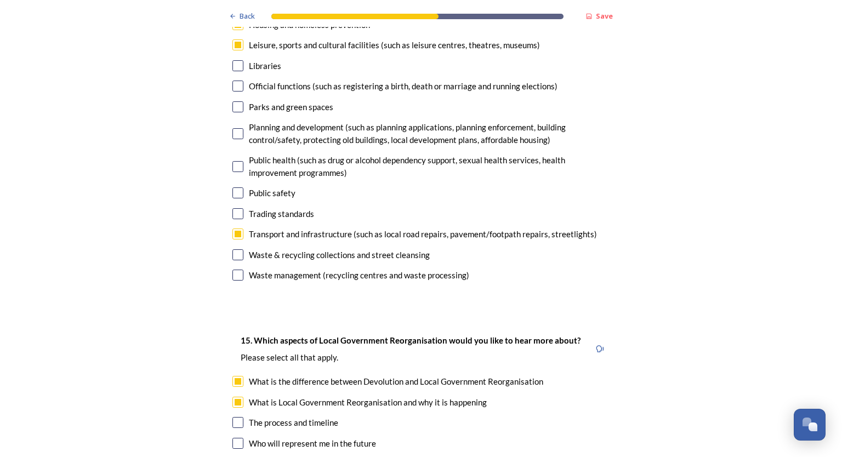
checkbox input "true"
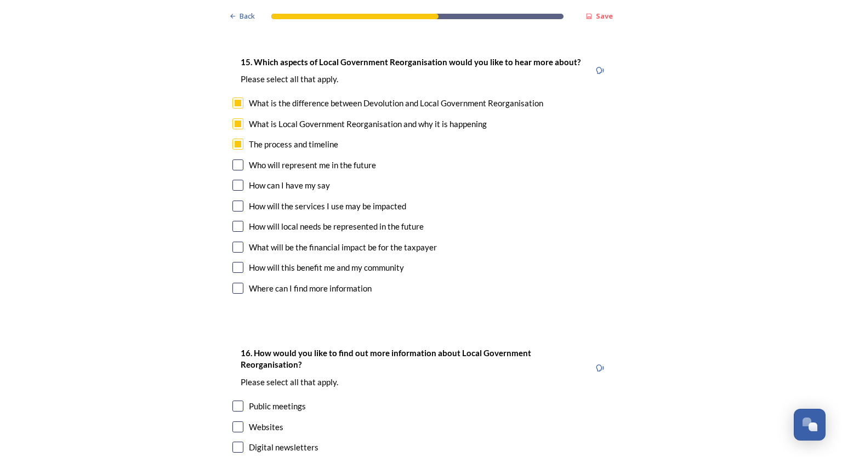
scroll to position [3234, 0]
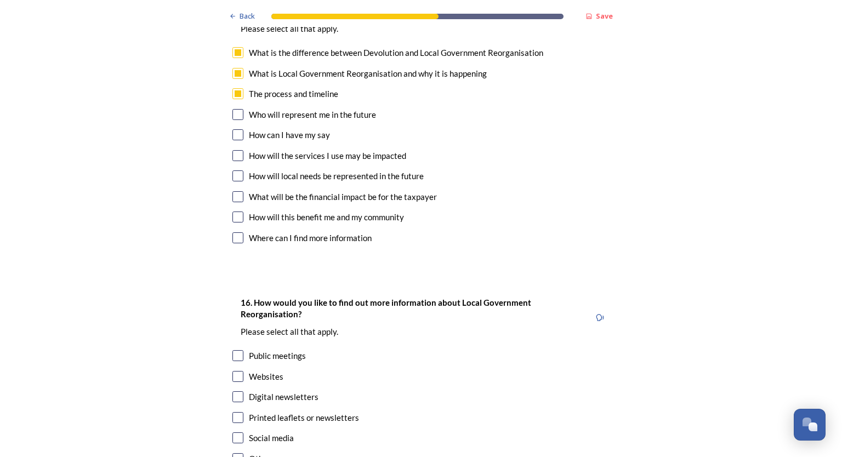
click at [239, 371] on div "Websites" at bounding box center [420, 377] width 377 height 13
checkbox input "true"
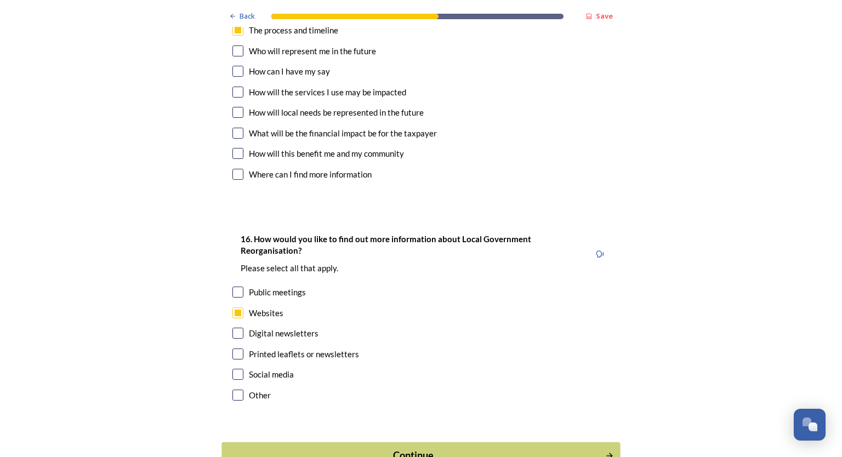
scroll to position [3316, 0]
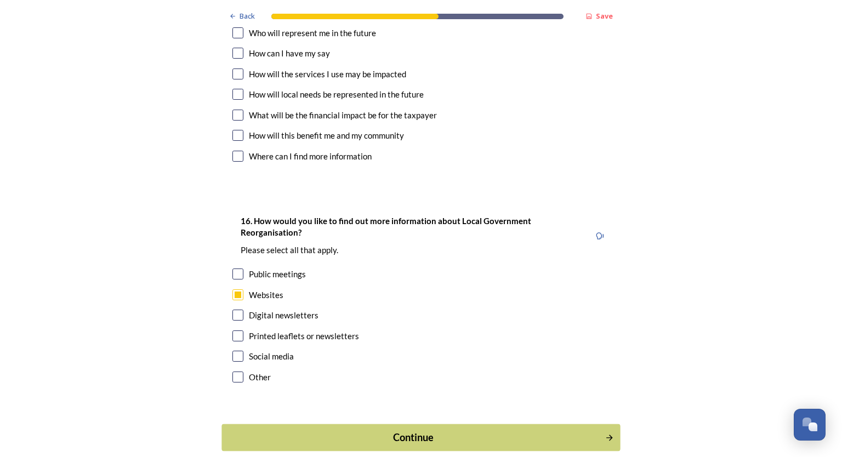
click at [396, 430] on div "Continue" at bounding box center [413, 437] width 371 height 15
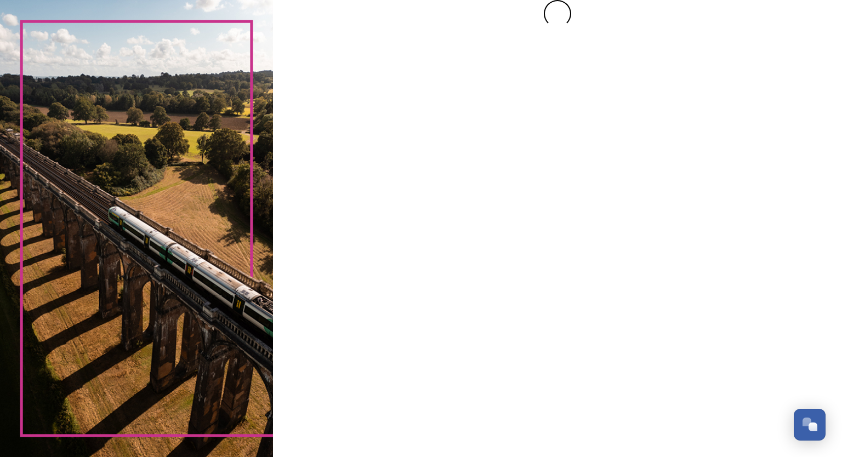
scroll to position [0, 0]
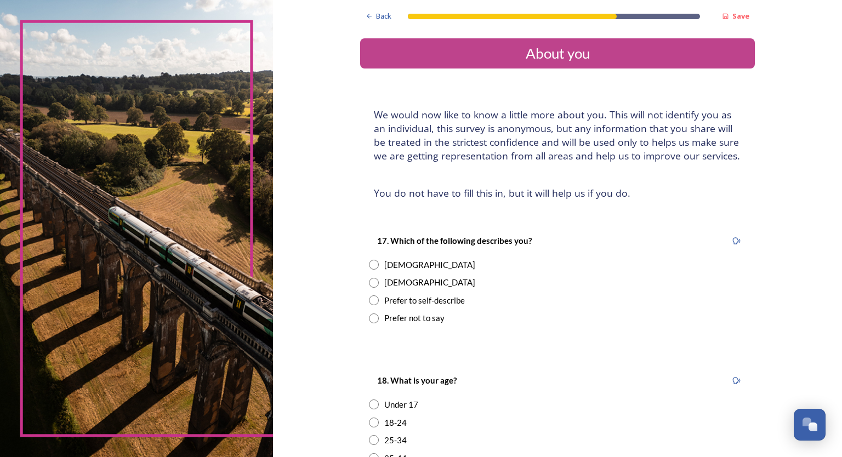
click at [384, 264] on div "Female" at bounding box center [429, 265] width 91 height 13
radio input "true"
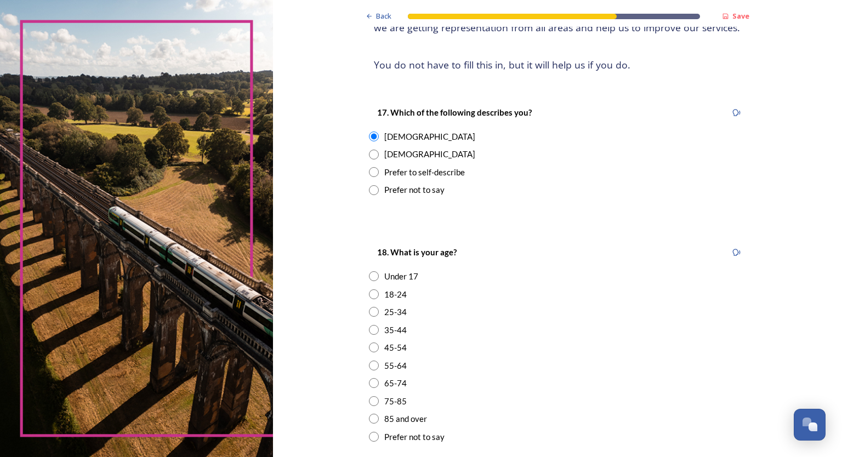
scroll to position [164, 0]
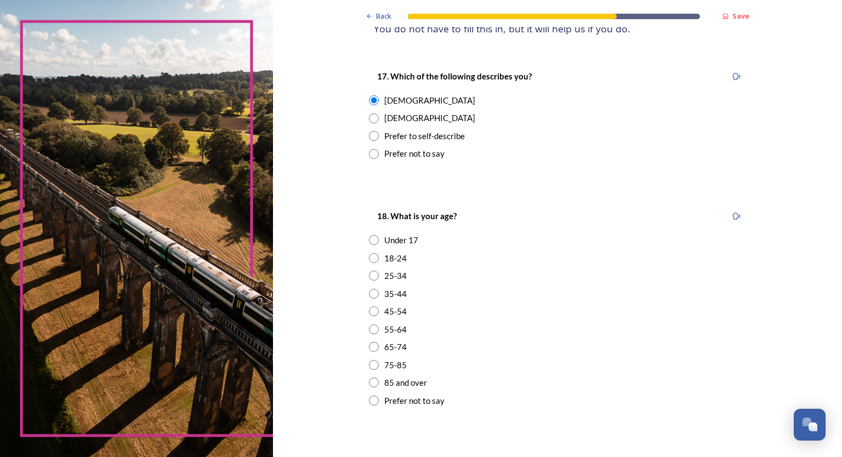
click at [369, 329] on input "radio" at bounding box center [374, 330] width 10 height 10
radio input "true"
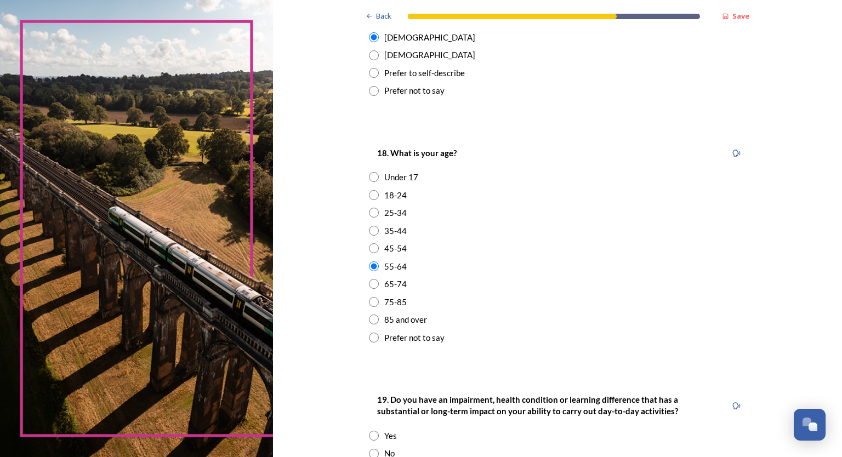
scroll to position [329, 0]
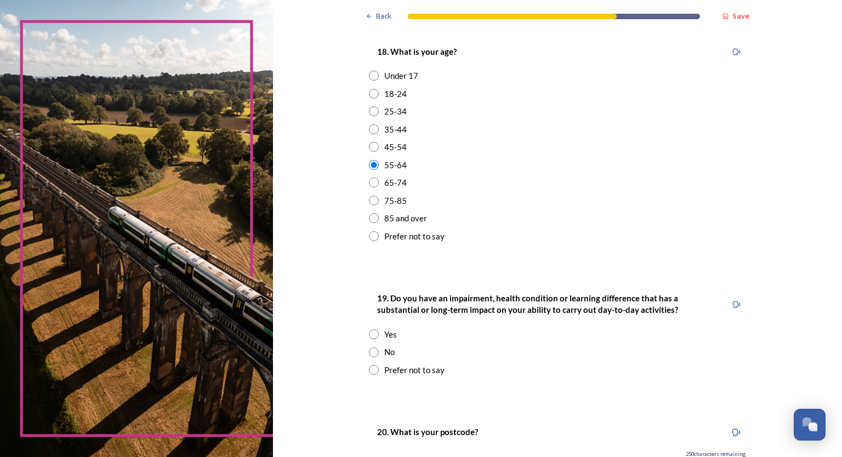
click at [369, 354] on input "radio" at bounding box center [374, 353] width 10 height 10
radio input "true"
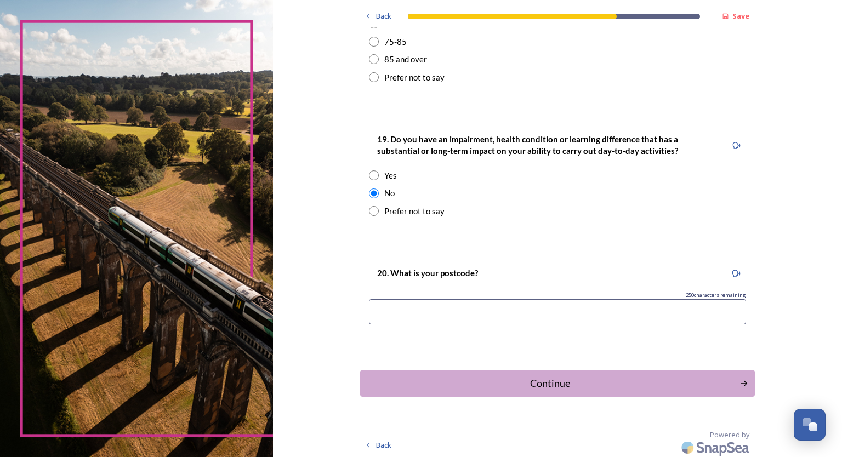
scroll to position [491, 0]
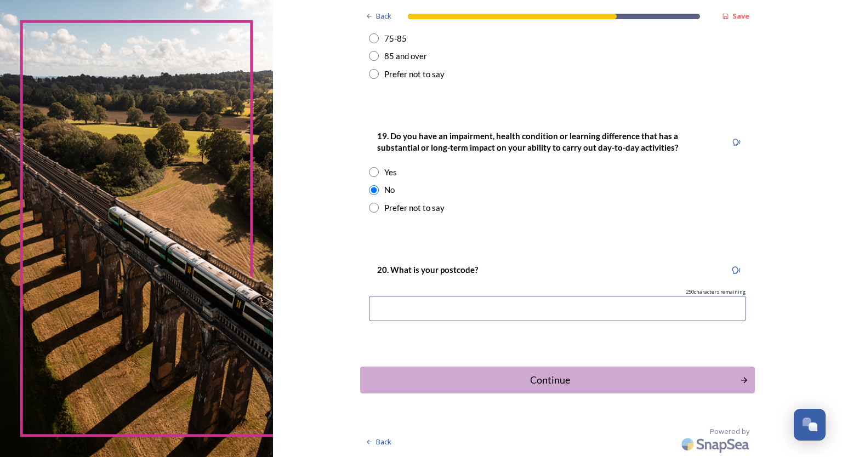
click at [392, 312] on input at bounding box center [557, 308] width 377 height 25
click at [392, 311] on input "RH12" at bounding box center [557, 308] width 377 height 25
type input "RH12 1TJ"
click at [549, 384] on div "Continue" at bounding box center [550, 380] width 371 height 15
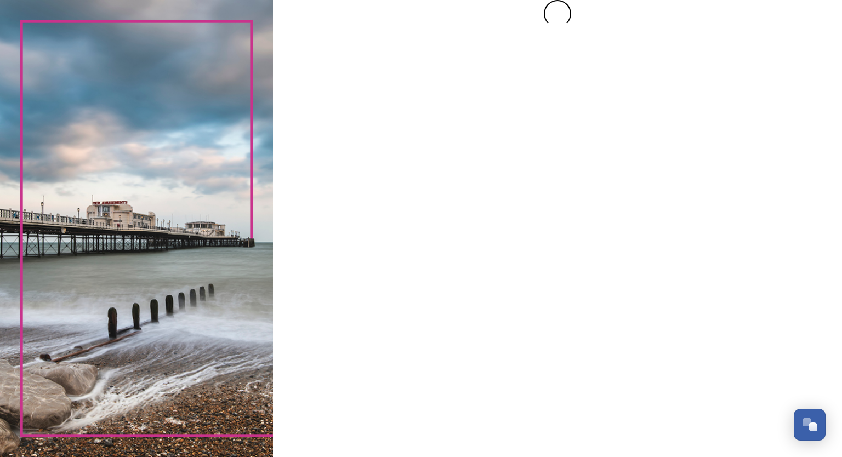
scroll to position [0, 0]
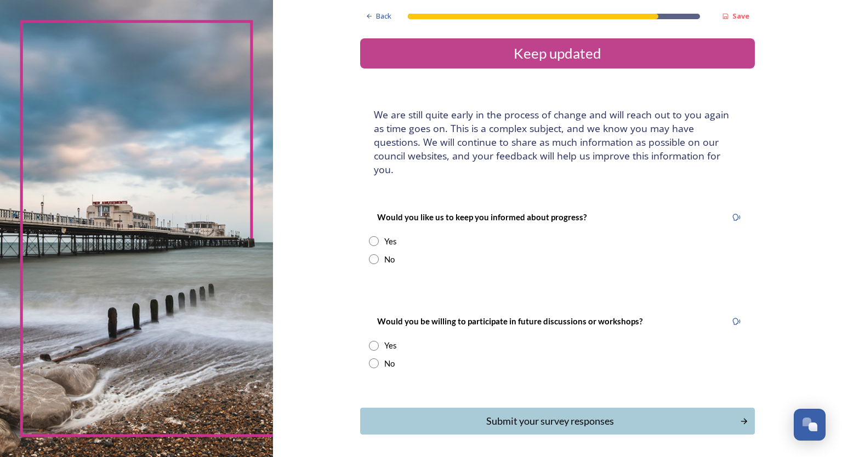
click at [371, 358] on input "radio" at bounding box center [374, 363] width 10 height 10
radio input "true"
click at [371, 254] on input "radio" at bounding box center [374, 259] width 10 height 10
radio input "true"
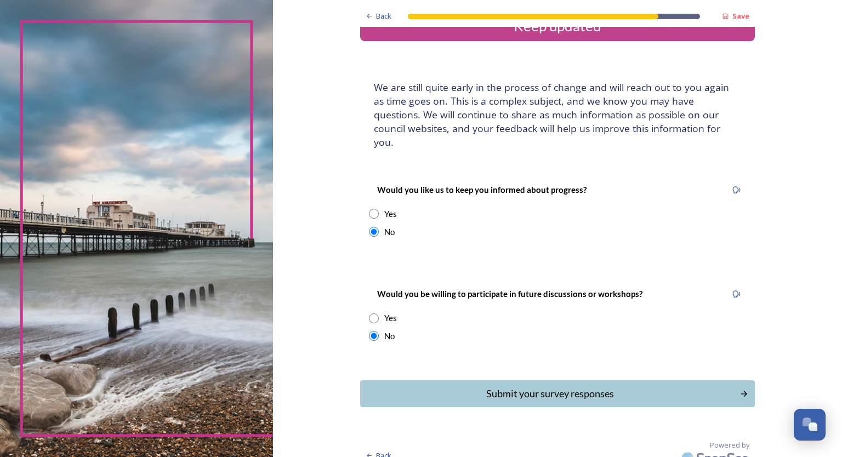
click at [577, 386] on div "Submit your survey responses" at bounding box center [550, 393] width 368 height 15
